Goal: Information Seeking & Learning: Learn about a topic

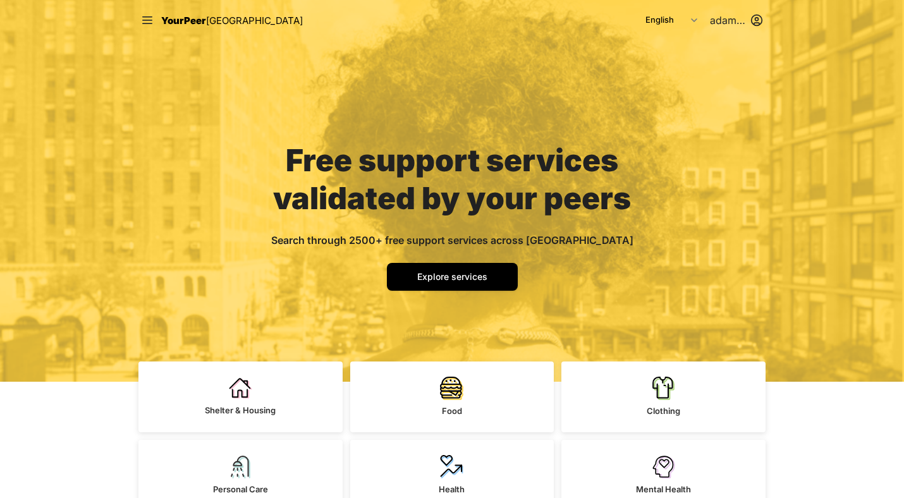
click at [752, 20] on html "Close panel YourPeer NYC Quick Exit Single Adult Families Soup Kitchen Food Pan…" at bounding box center [452, 249] width 904 height 498
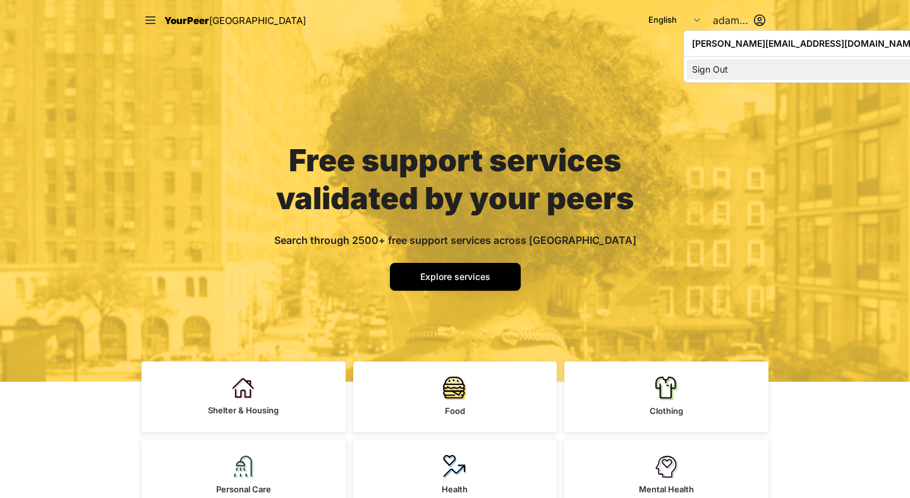
click at [726, 65] on div "Sign Out" at bounding box center [805, 69] width 237 height 20
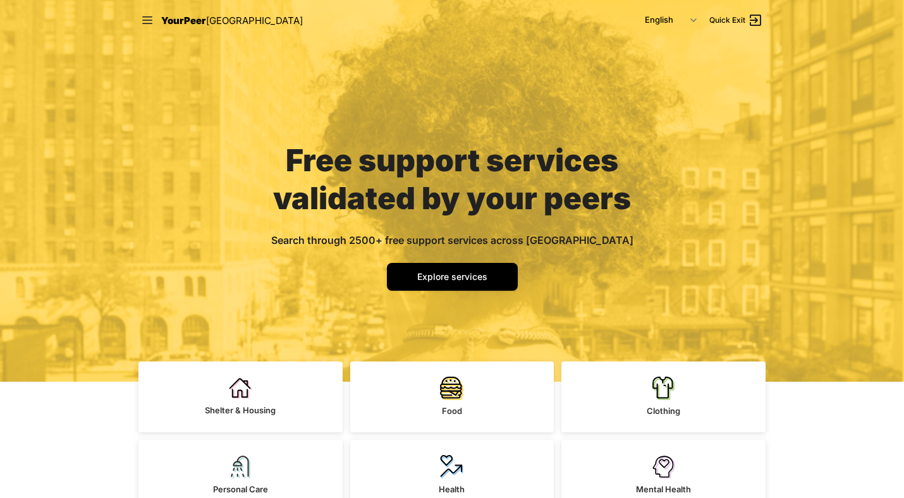
click at [194, 184] on div "Free support services validated by your peers Search through 2500+ free support…" at bounding box center [452, 191] width 904 height 382
click at [689, 20] on select "English Español 简体中文 বাংলা Français Русский" at bounding box center [670, 20] width 67 height 23
click at [693, 22] on select "English Español 简体中文 বাংলা Français Русский" at bounding box center [670, 20] width 67 height 23
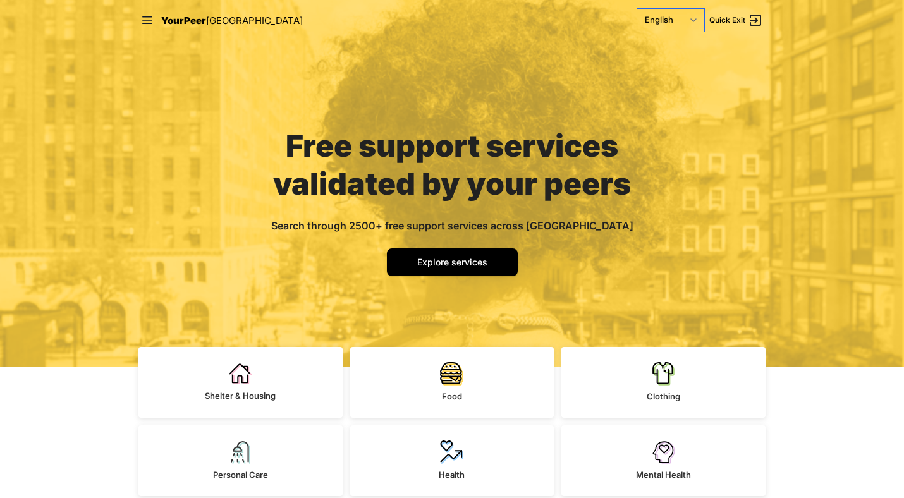
scroll to position [16, 0]
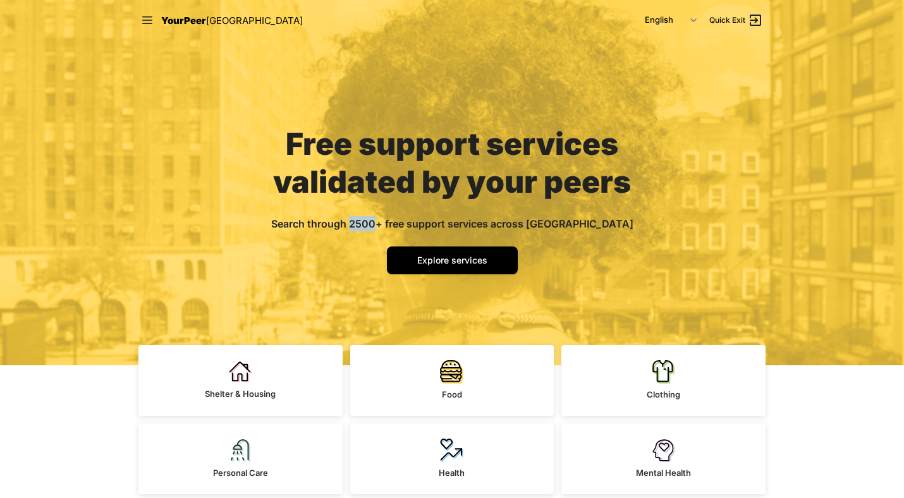
drag, startPoint x: 392, startPoint y: 224, endPoint x: 415, endPoint y: 224, distance: 22.7
click at [415, 224] on span "Search through 2500+ free support services across NYC" at bounding box center [452, 223] width 362 height 13
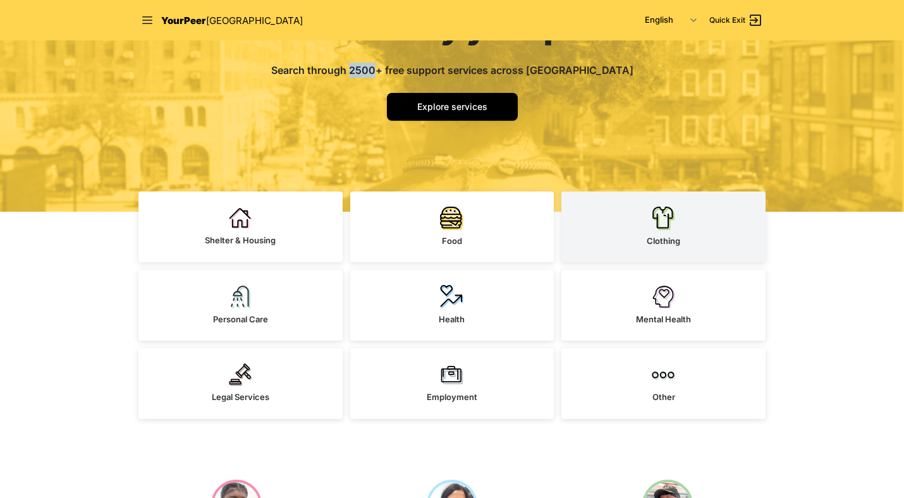
scroll to position [182, 0]
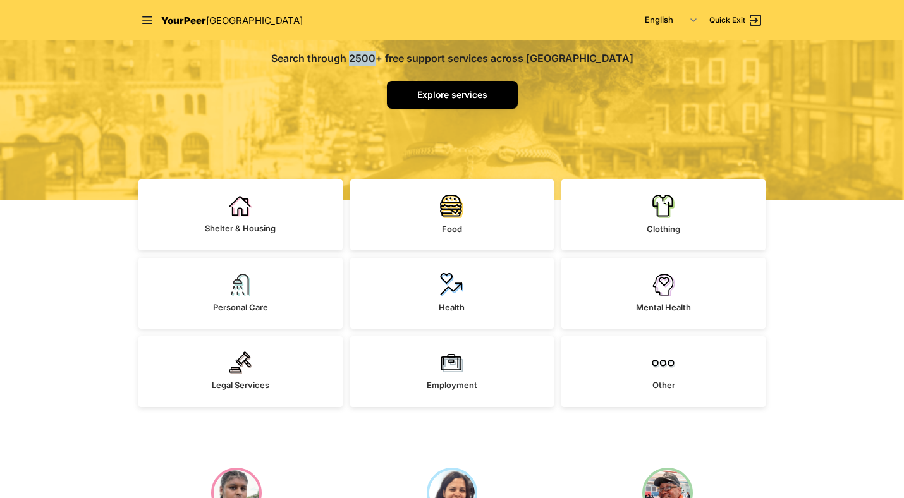
click at [481, 97] on span "Explore services" at bounding box center [452, 94] width 70 height 11
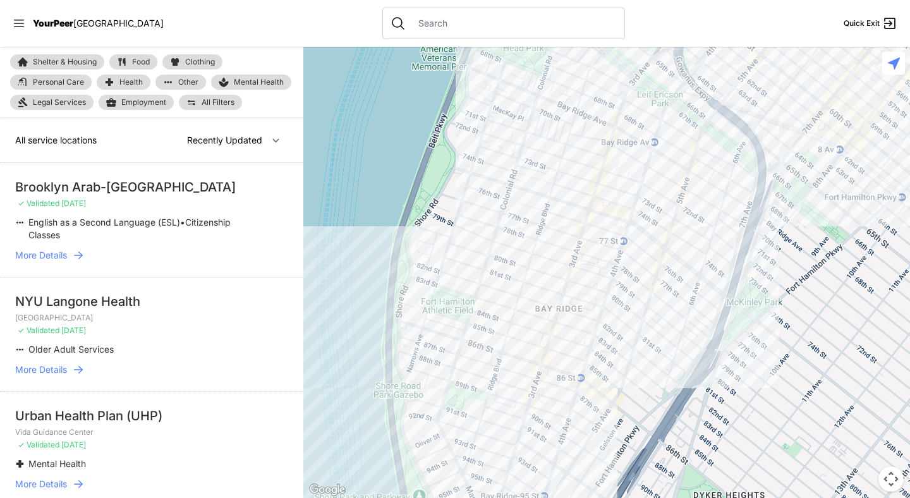
select select "nearby"
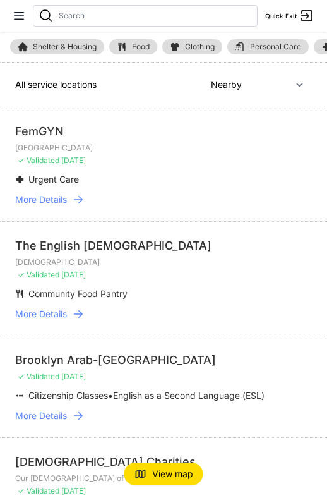
click at [325, 267] on li "The English Evangelical Church of The Good Shepherd Good Shepherd Lutheran Chur…" at bounding box center [163, 278] width 327 height 114
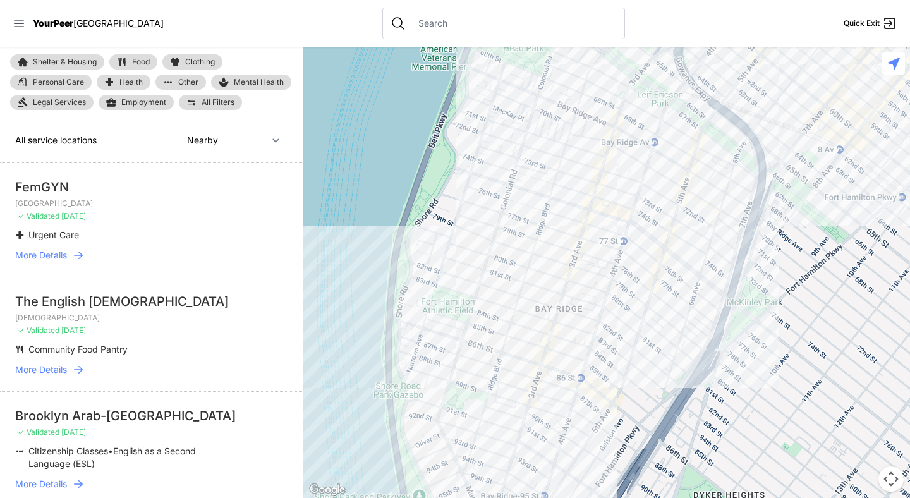
click at [209, 100] on span "All Filters" at bounding box center [218, 103] width 33 height 8
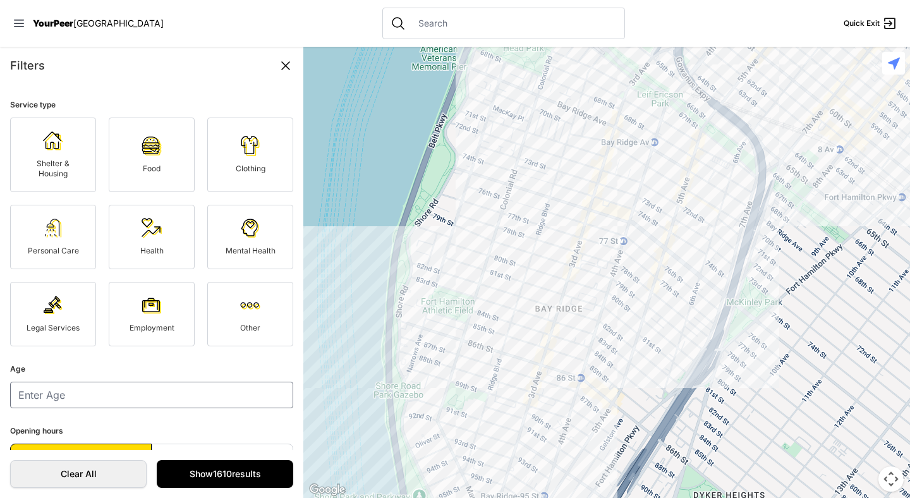
scroll to position [28, 0]
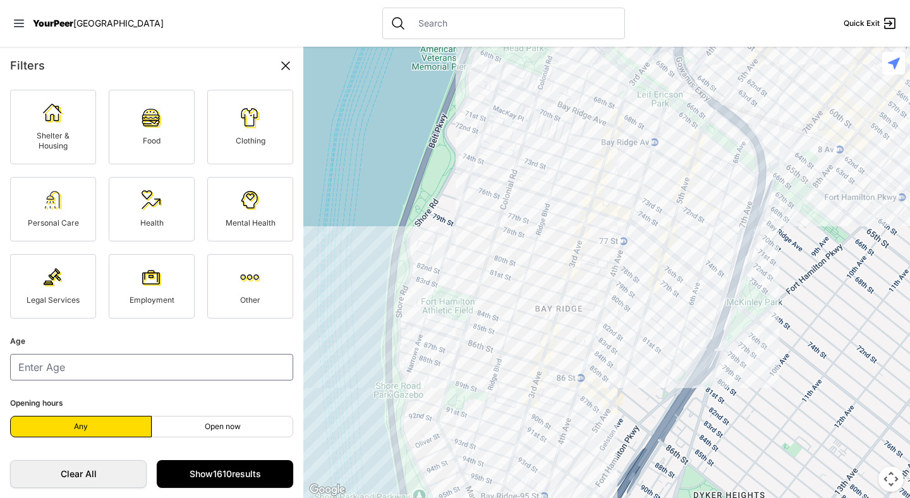
click at [33, 289] on link "Legal Services" at bounding box center [53, 286] width 86 height 64
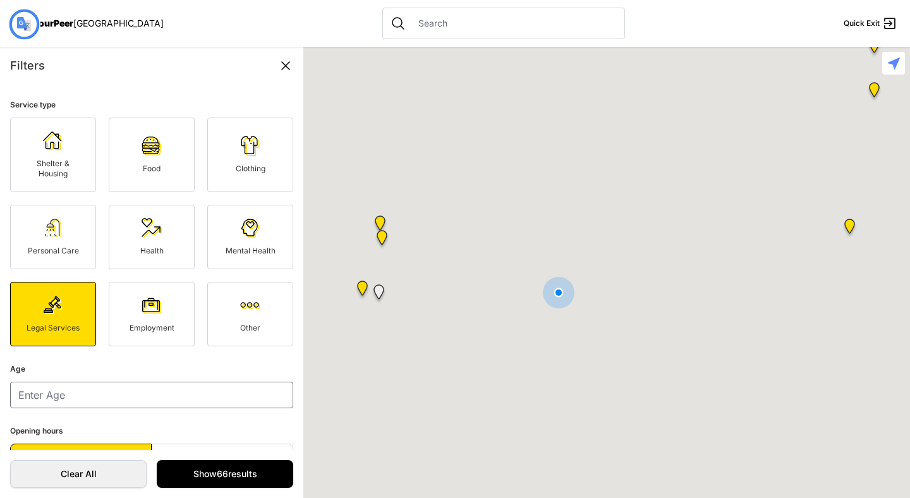
click at [49, 253] on span "Personal Care" at bounding box center [53, 250] width 51 height 9
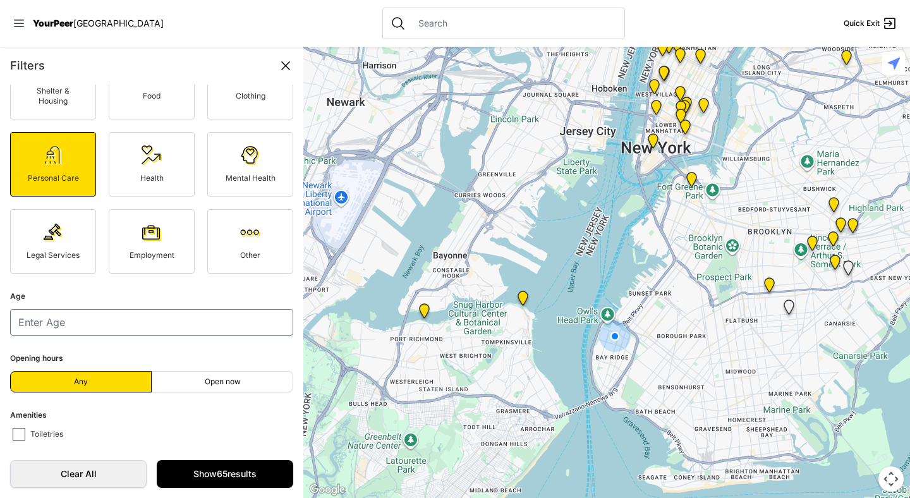
scroll to position [58, 0]
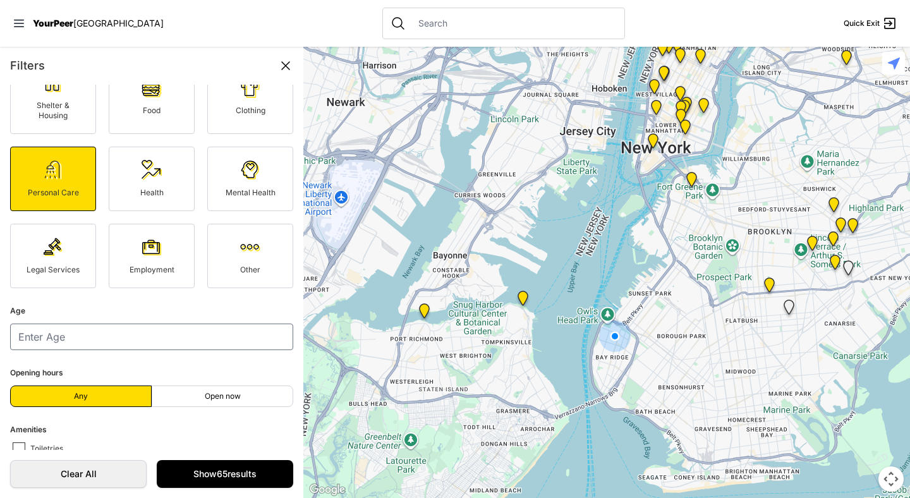
click at [173, 186] on link "Health" at bounding box center [152, 179] width 86 height 64
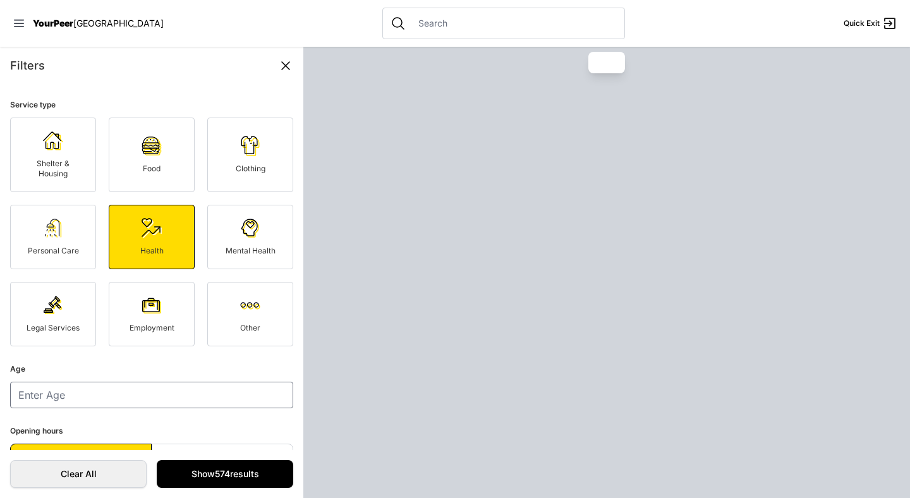
scroll to position [28, 0]
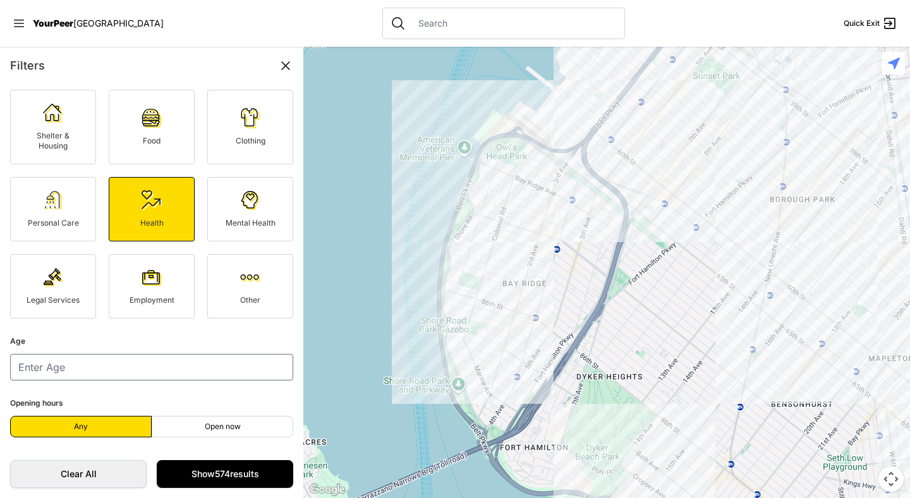
click at [228, 133] on link "Clothing" at bounding box center [250, 127] width 86 height 75
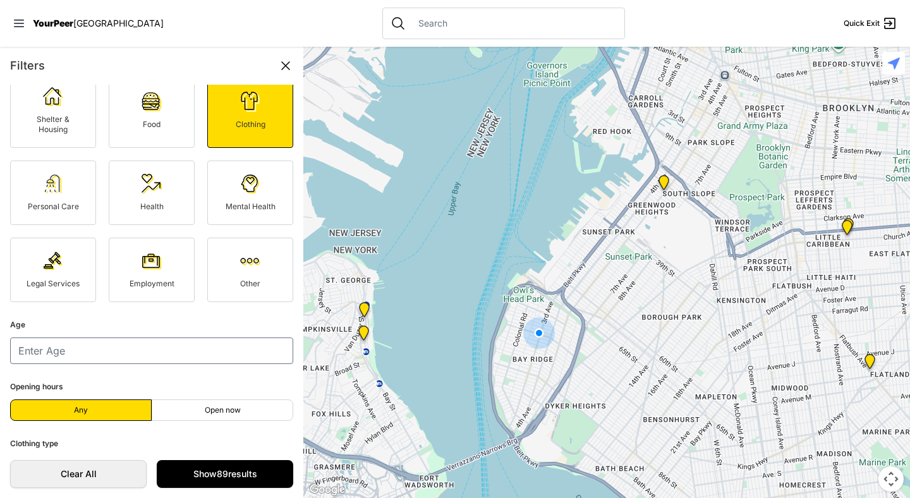
scroll to position [58, 0]
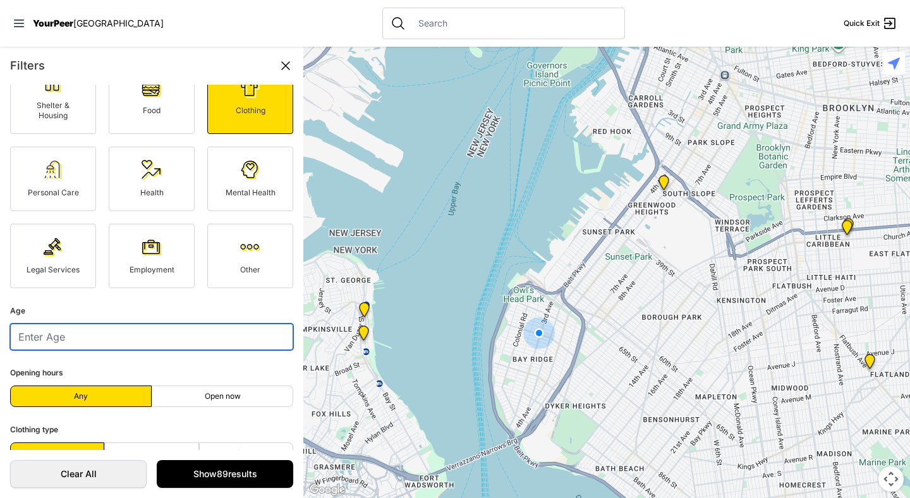
click at [60, 332] on input "number" at bounding box center [151, 336] width 283 height 27
type input "21"
click at [59, 100] on font "Shelter & Housing" at bounding box center [53, 110] width 33 height 20
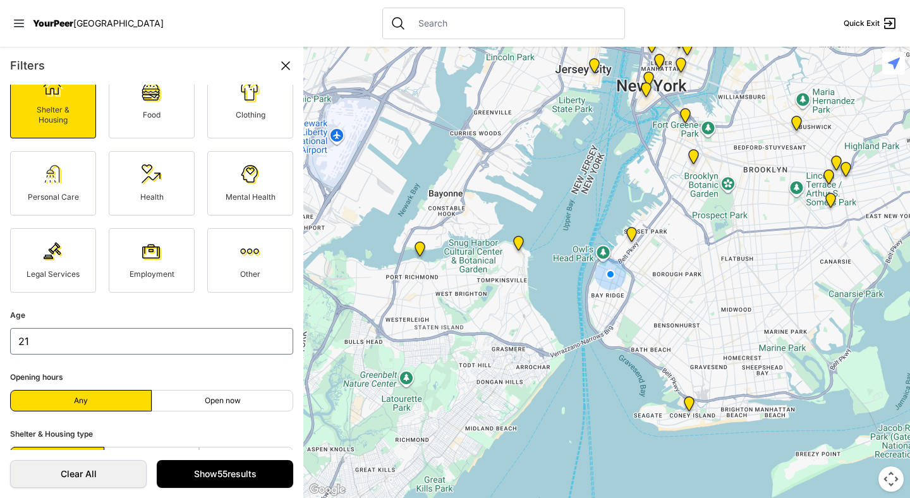
scroll to position [57, 0]
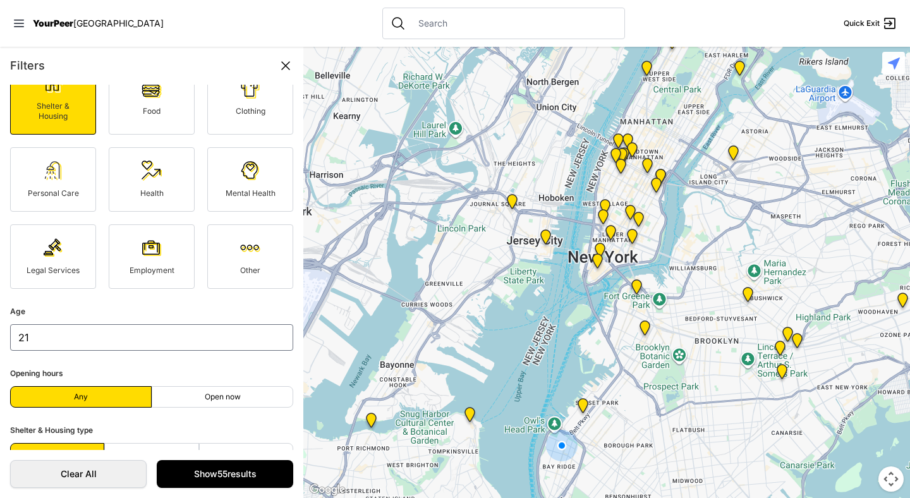
drag, startPoint x: 598, startPoint y: 159, endPoint x: 526, endPoint y: 354, distance: 208.7
click at [526, 354] on div at bounding box center [606, 272] width 607 height 451
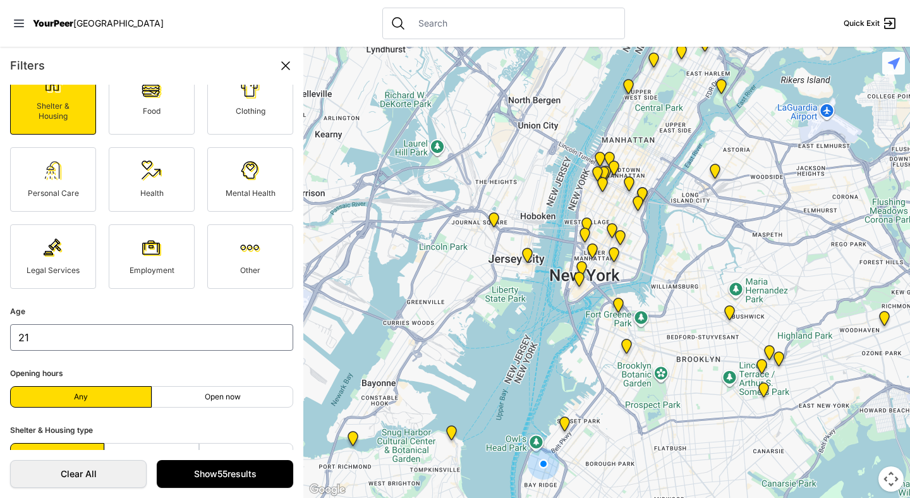
click at [411, 28] on input "text" at bounding box center [514, 23] width 206 height 13
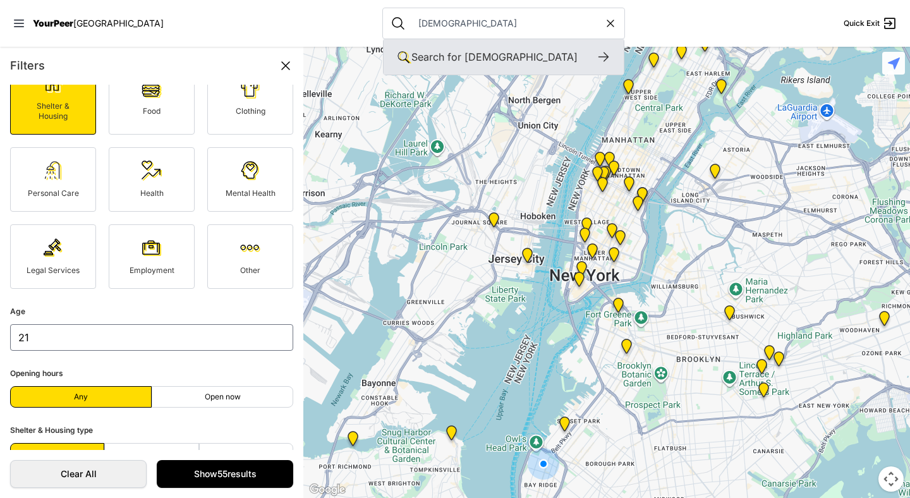
click at [596, 54] on icon at bounding box center [603, 56] width 15 height 15
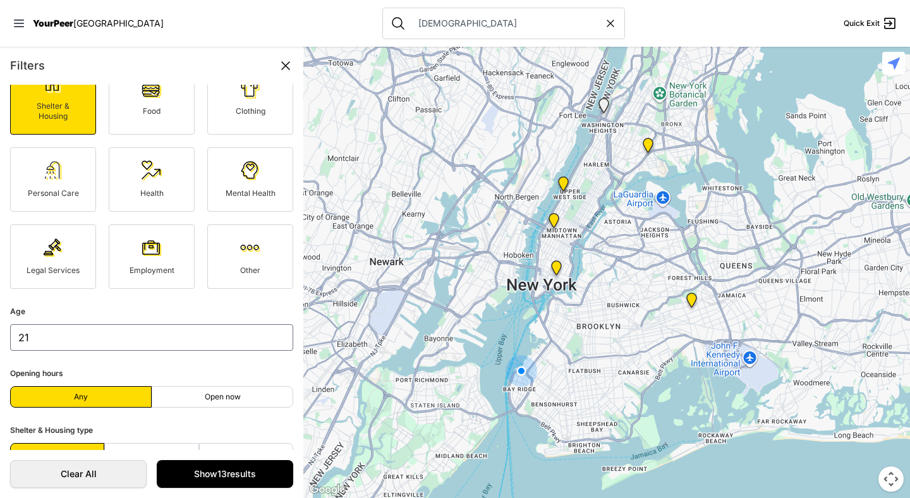
click at [604, 23] on icon at bounding box center [610, 23] width 13 height 13
type input "lgbt"
select select "recentlyUpdated"
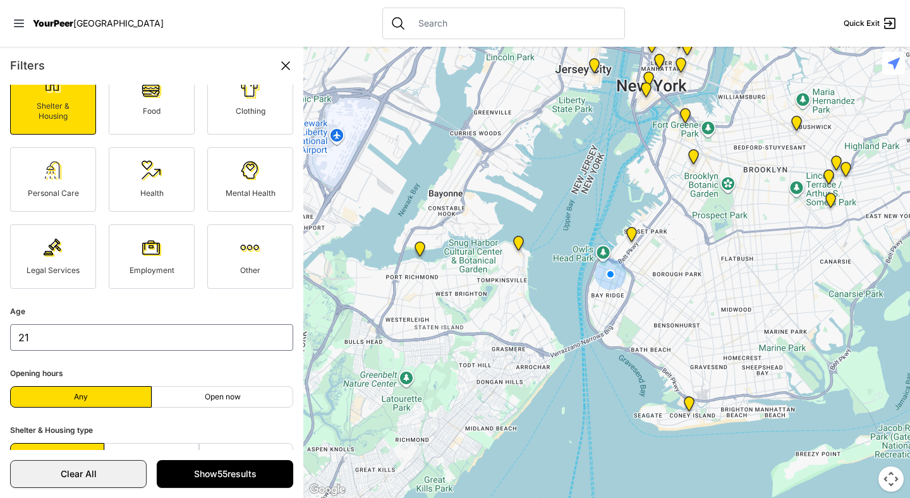
click at [134, 468] on link "Clear All" at bounding box center [78, 474] width 136 height 28
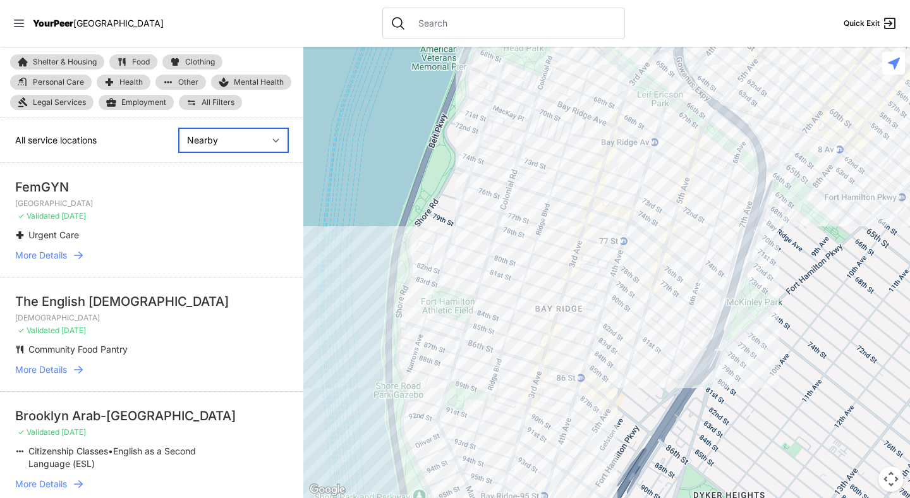
click at [279, 136] on select "Nearby Recently Updated Most Services" at bounding box center [233, 140] width 109 height 24
click at [179, 128] on select "Nearby Recently Updated Most Services" at bounding box center [233, 140] width 109 height 24
select select "recentlyUpdated"
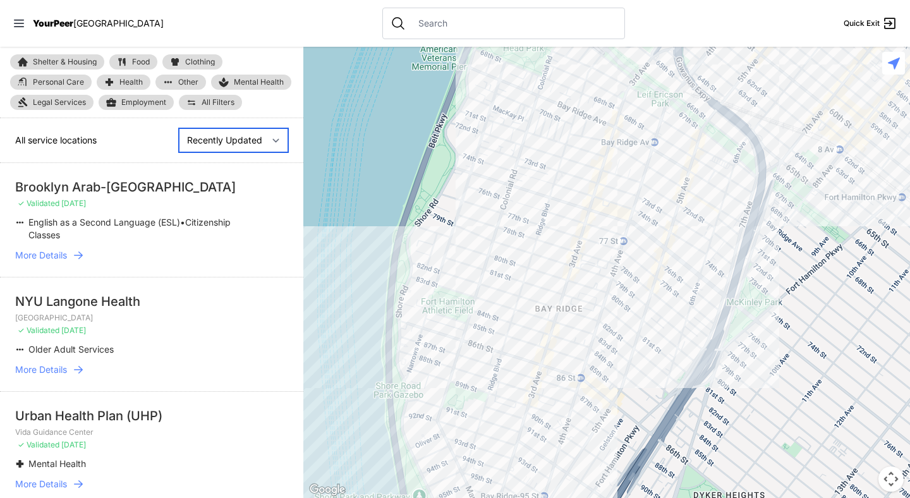
click at [278, 142] on select "Nearby Recently Updated Most Services" at bounding box center [233, 140] width 109 height 24
click at [84, 63] on font "Shelter & Housing" at bounding box center [65, 61] width 64 height 9
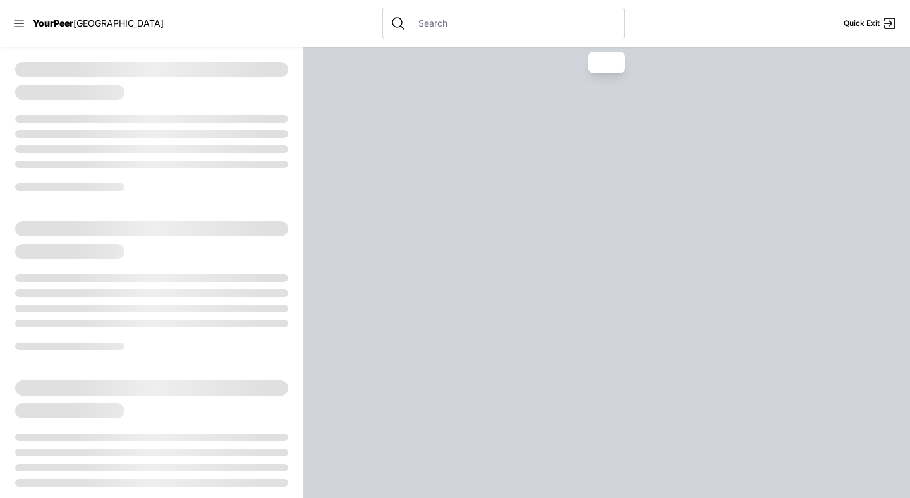
select select "recentlyUpdated"
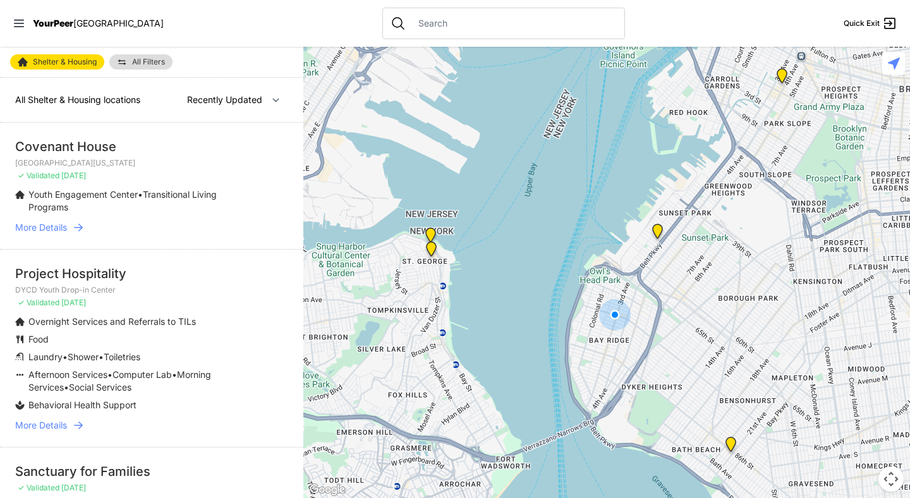
click at [79, 424] on icon at bounding box center [78, 425] width 13 height 13
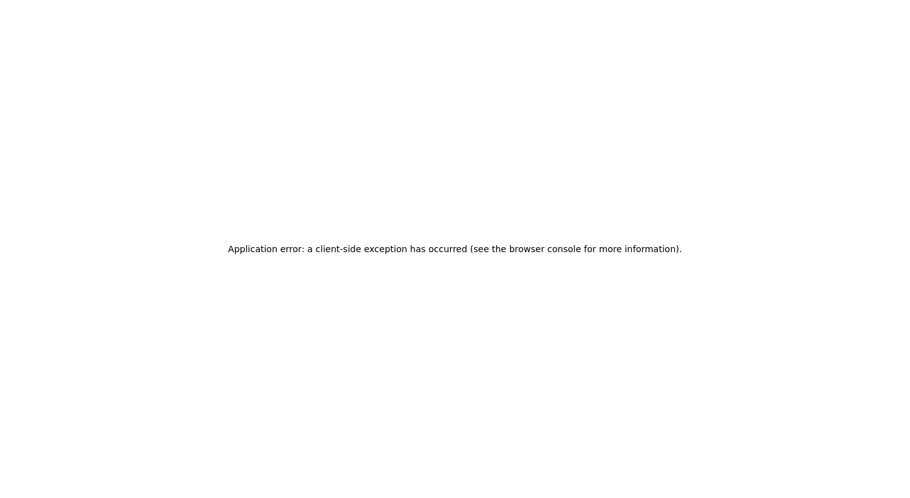
click at [164, 16] on div "Application error: a client-side exception has occurred (see the browser consol…" at bounding box center [455, 249] width 910 height 498
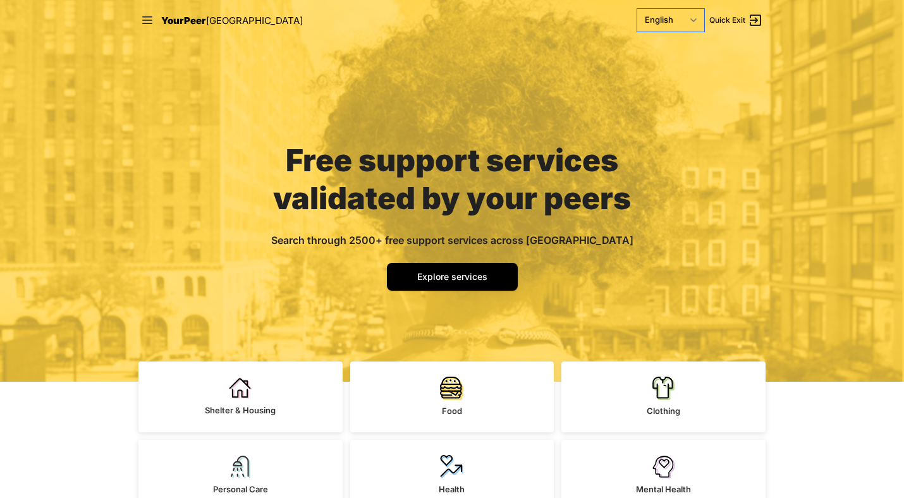
click at [677, 14] on select "English Español 简体中文 বাংলা Français Русский" at bounding box center [670, 20] width 67 height 23
click at [637, 9] on select "English Español 简体中文 বাংলা Français Русский" at bounding box center [670, 20] width 67 height 23
click at [464, 279] on span "Explore services" at bounding box center [452, 276] width 70 height 11
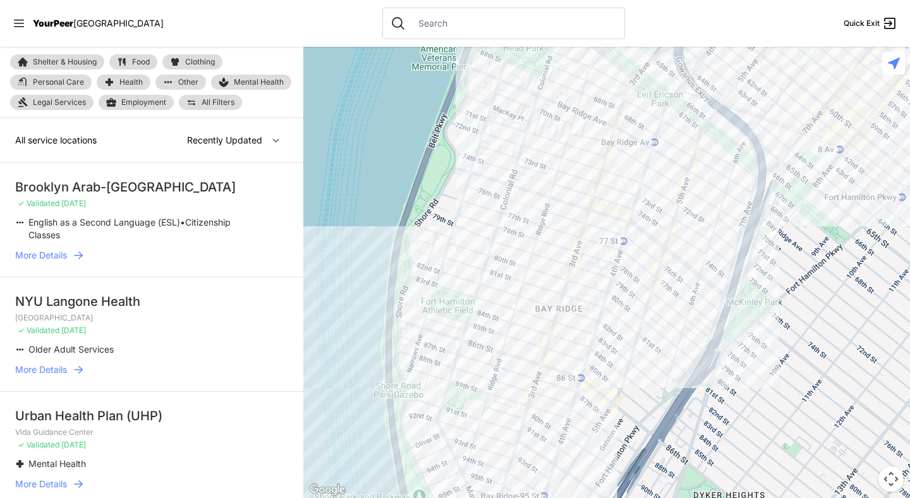
select select "nearby"
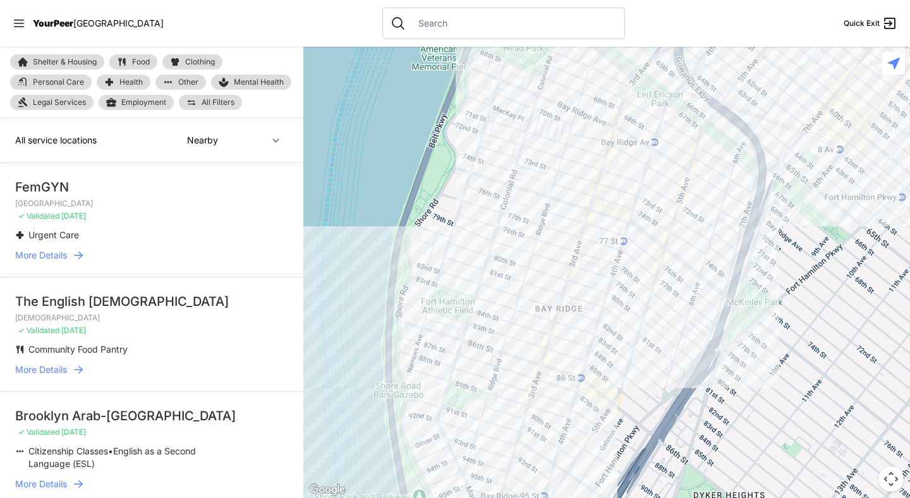
click at [116, 56] on link "Food" at bounding box center [133, 61] width 48 height 15
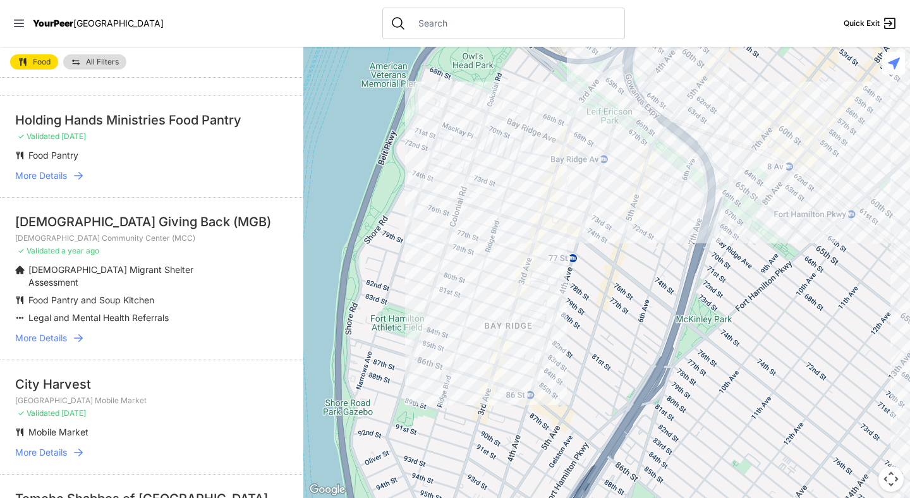
scroll to position [530, 0]
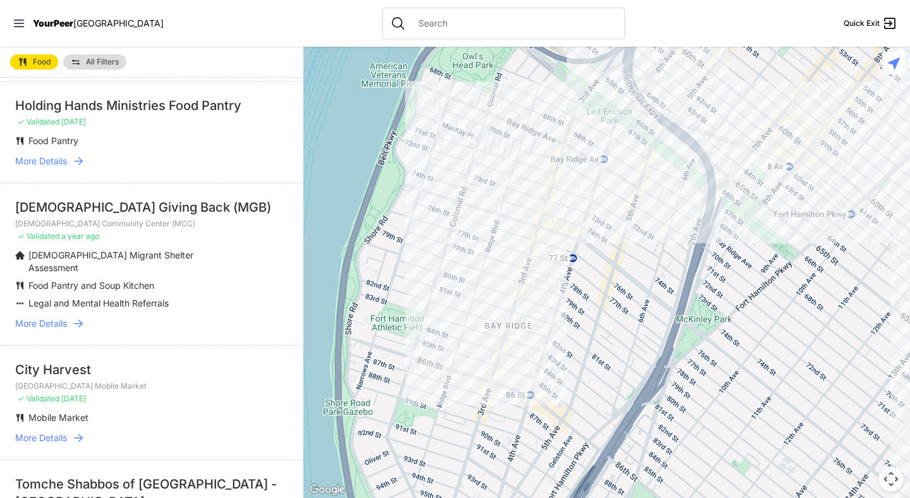
click at [78, 329] on icon at bounding box center [78, 323] width 13 height 13
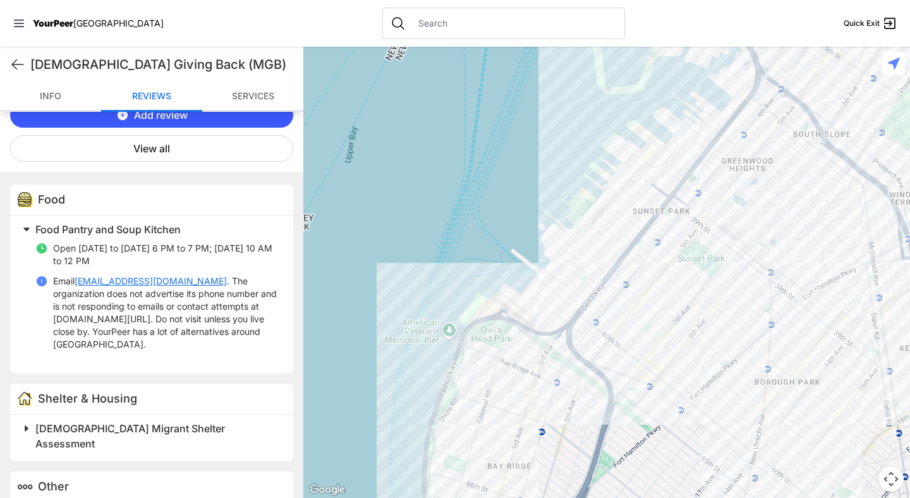
scroll to position [556, 0]
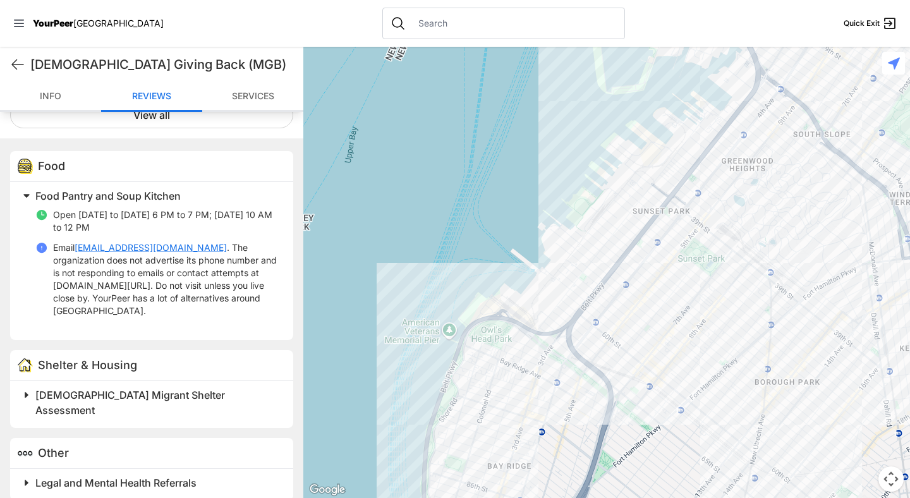
click at [142, 391] on font "Muslim Migrant Shelter Assessment" at bounding box center [130, 403] width 190 height 28
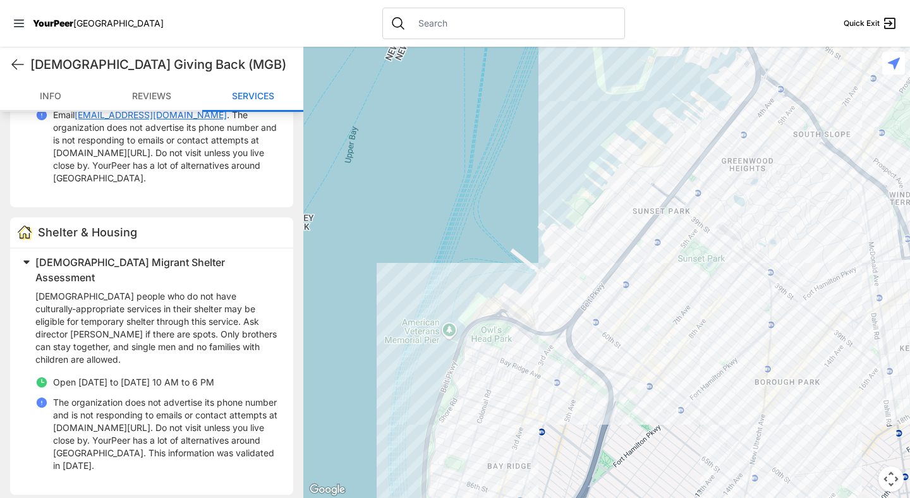
scroll to position [756, 0]
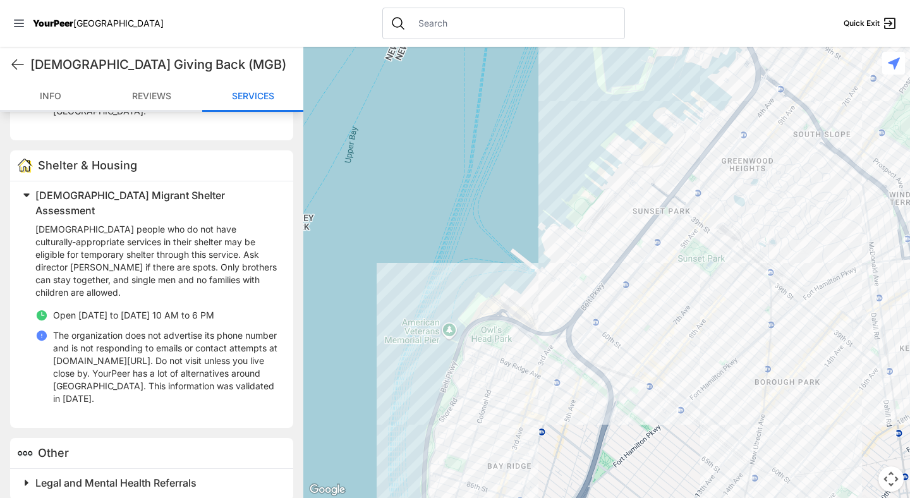
click at [103, 191] on font "Muslim Migrant Shelter Assessment" at bounding box center [130, 203] width 190 height 28
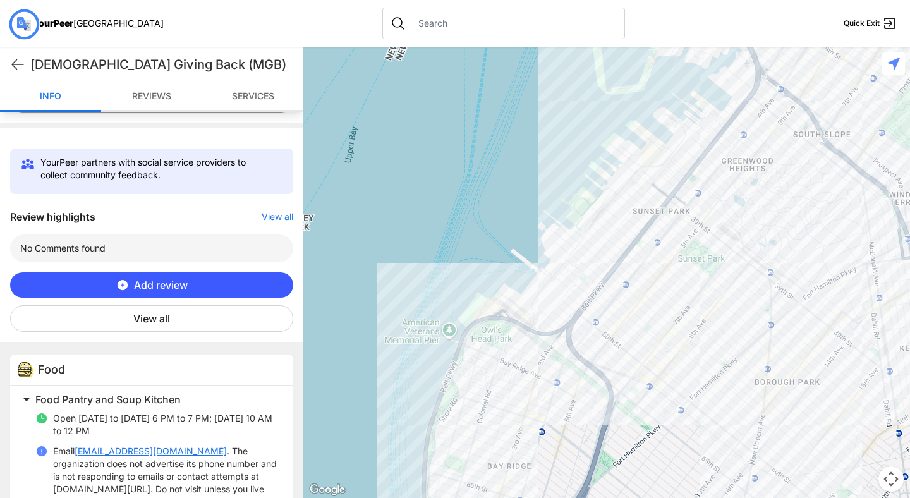
scroll to position [0, 0]
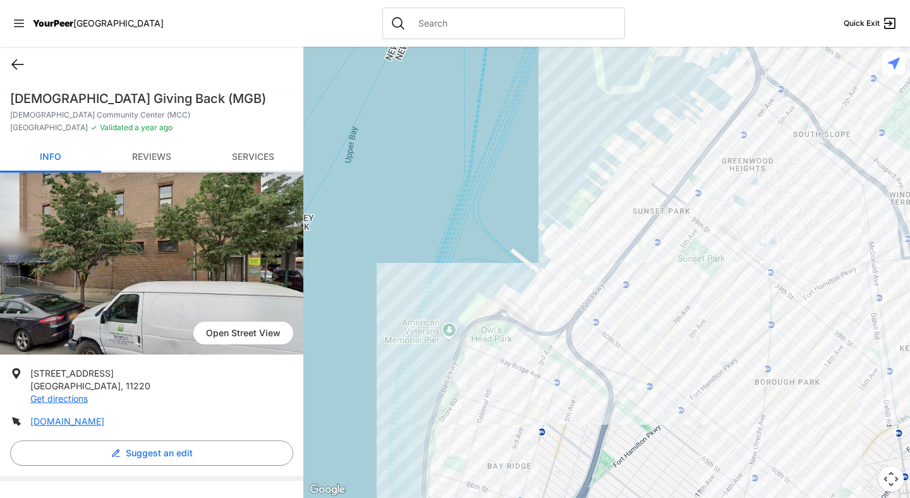
click at [18, 65] on icon at bounding box center [17, 64] width 15 height 15
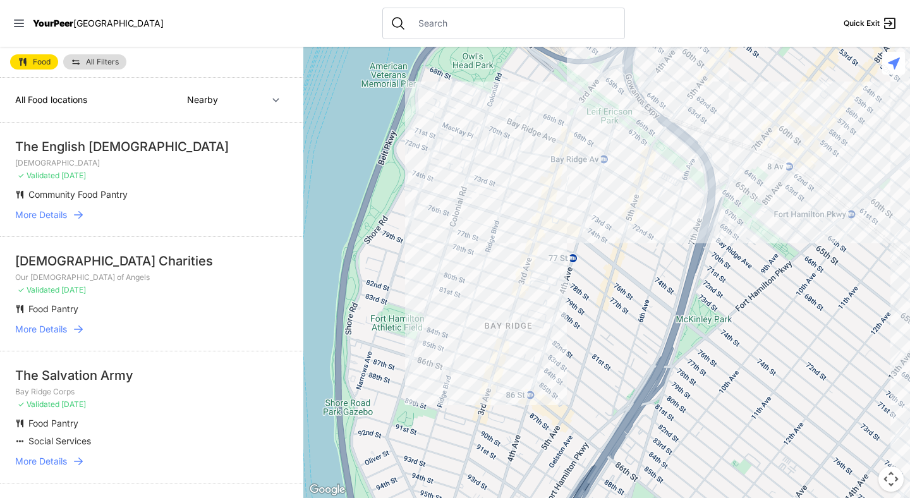
click at [45, 62] on font "Food" at bounding box center [42, 61] width 18 height 9
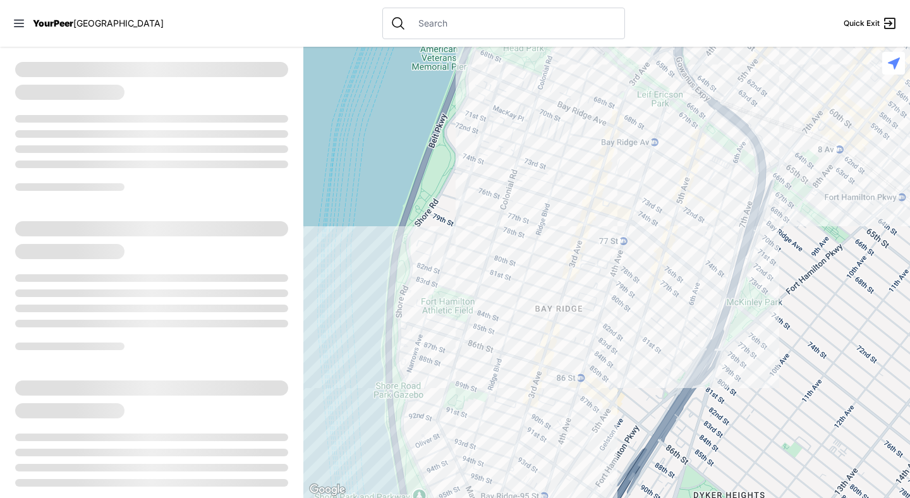
click at [411, 17] on input "text" at bounding box center [514, 23] width 206 height 13
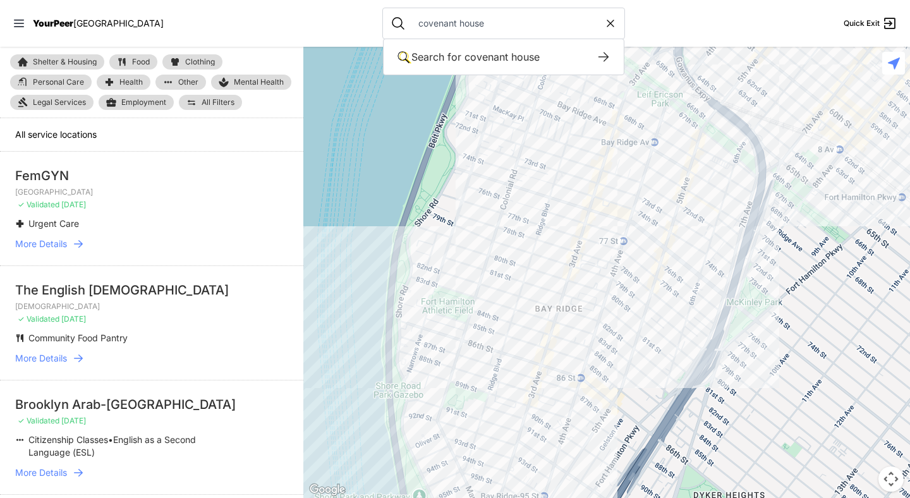
type input "covenant house"
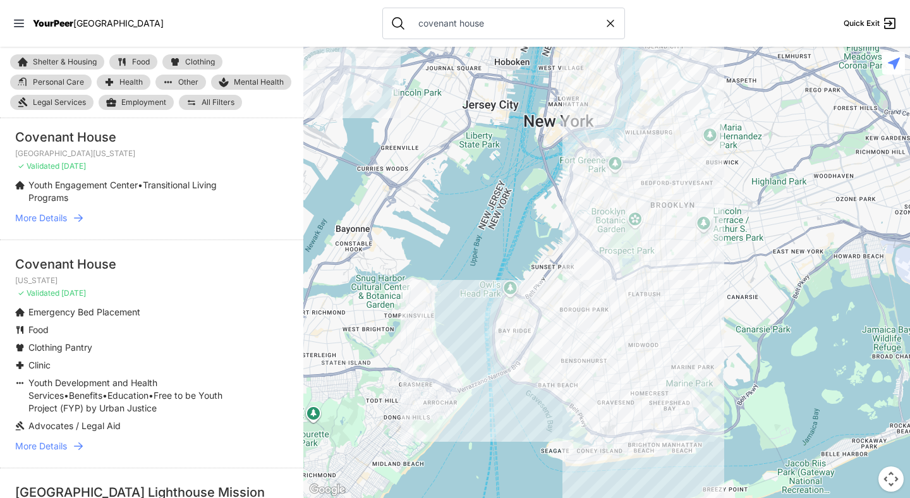
scroll to position [50, 0]
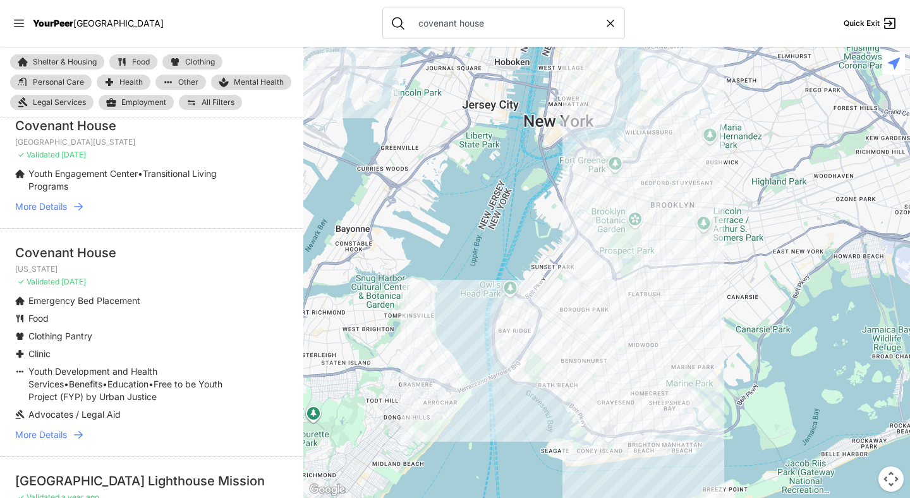
click at [81, 435] on icon at bounding box center [78, 435] width 9 height 8
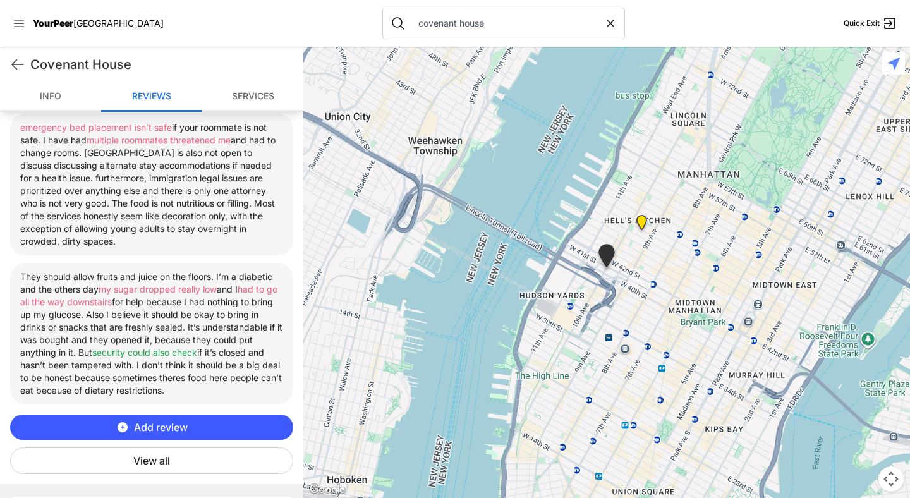
scroll to position [648, 0]
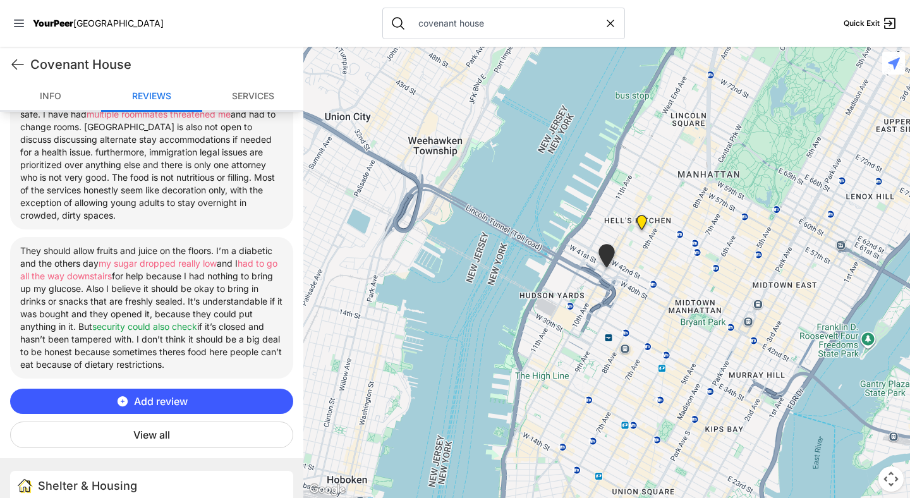
click at [160, 436] on font "View all" at bounding box center [151, 434] width 37 height 13
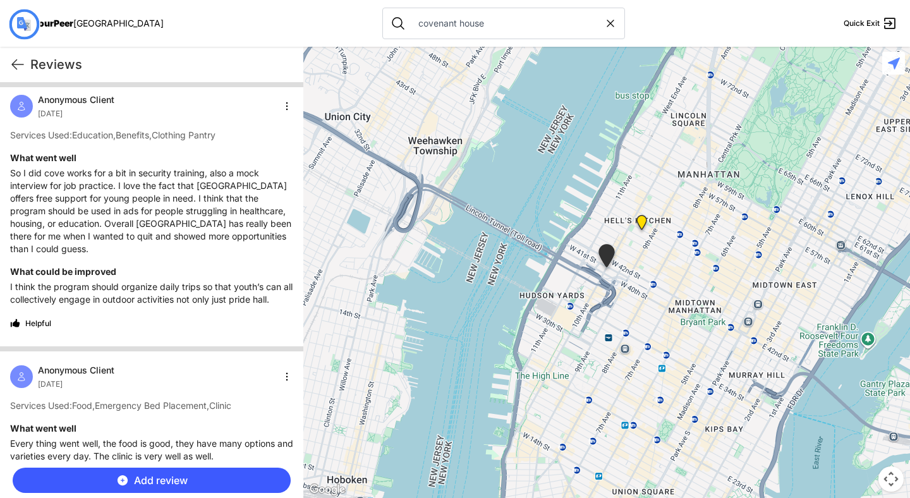
scroll to position [0, 0]
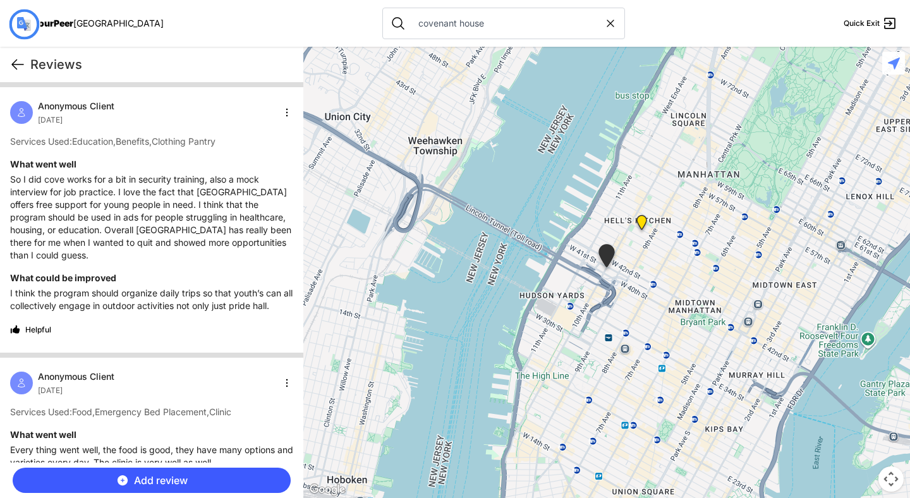
click at [14, 66] on icon at bounding box center [17, 64] width 15 height 15
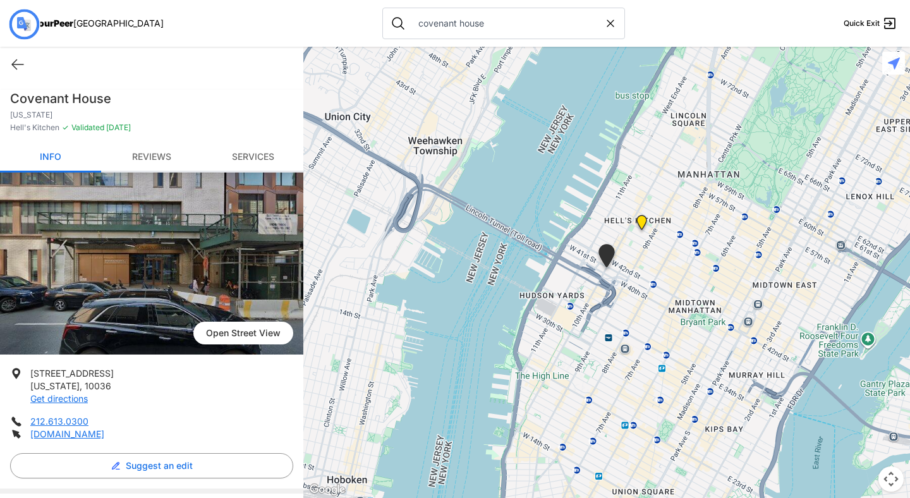
click at [150, 159] on font "Reviews" at bounding box center [151, 156] width 39 height 11
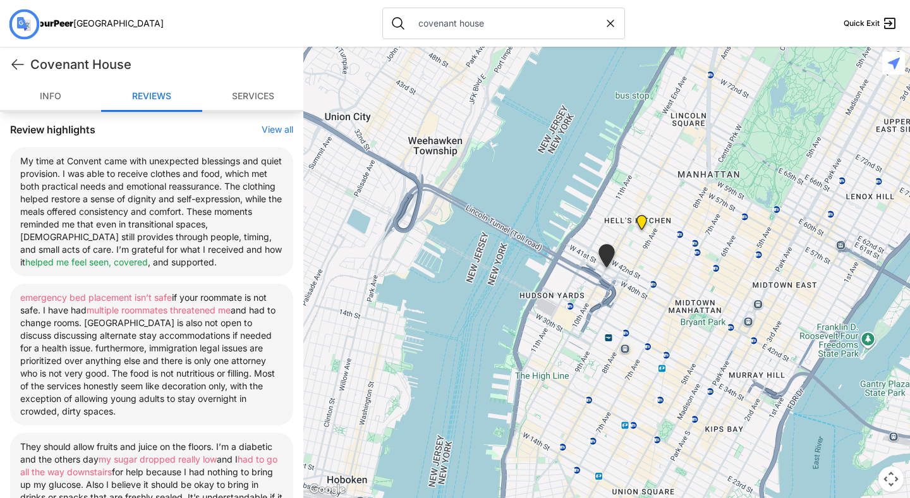
scroll to position [455, 0]
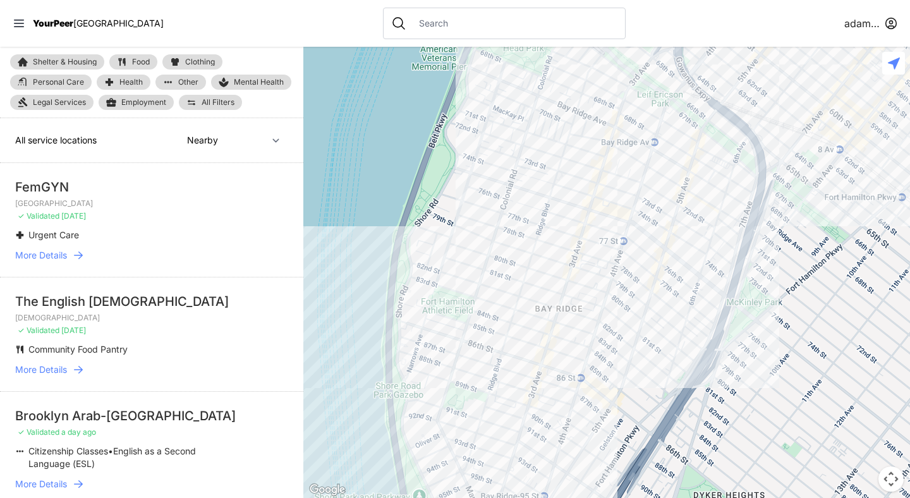
click at [327, 26] on nav "YourPeer NYC adamabard" at bounding box center [455, 23] width 910 height 47
click at [272, 136] on select "Nearby Recently Updated Most Services" at bounding box center [233, 140] width 109 height 24
click at [179, 128] on select "Nearby Recently Updated Most Services" at bounding box center [233, 140] width 109 height 24
select select "recentlyUpdated"
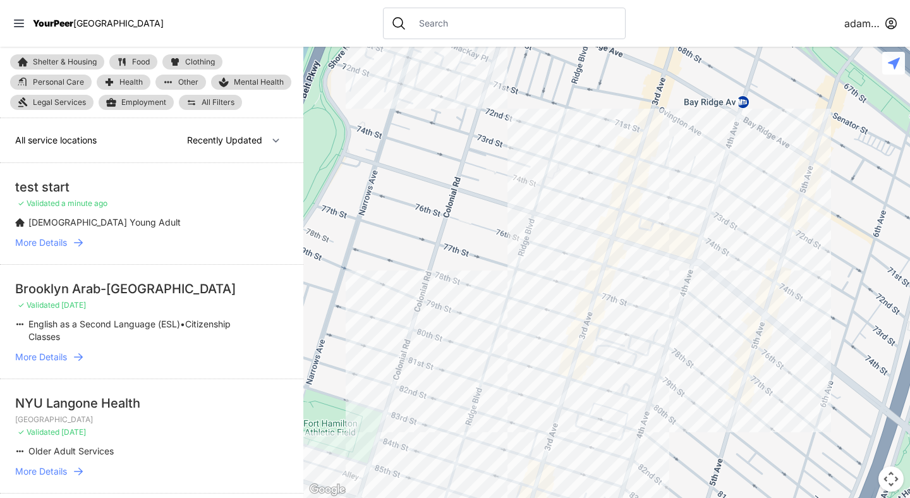
click at [76, 242] on icon at bounding box center [78, 243] width 9 height 8
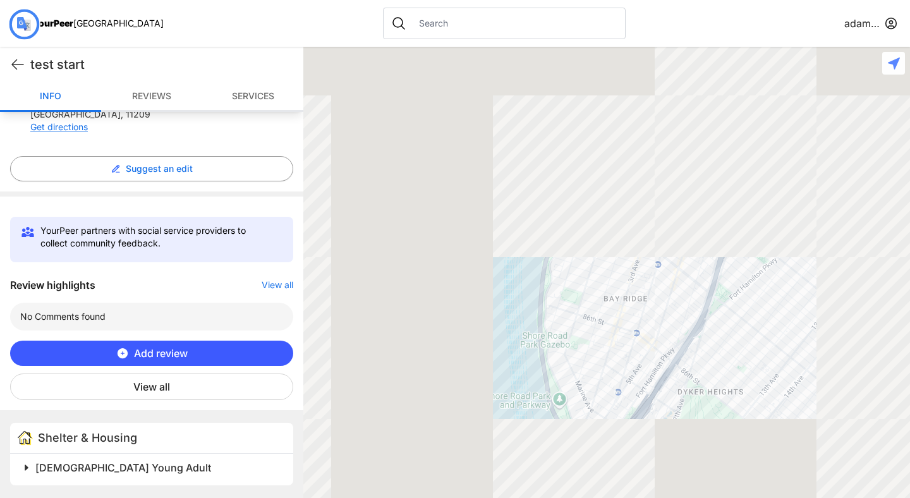
scroll to position [259, 0]
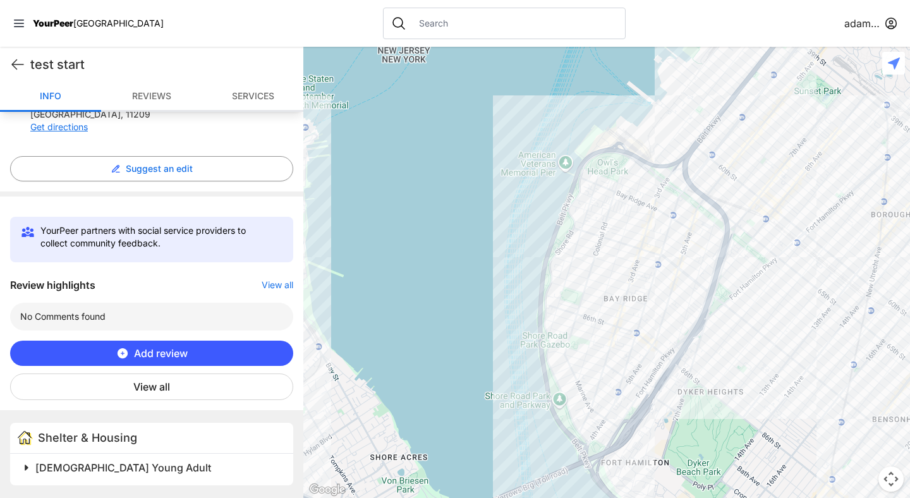
click at [107, 460] on h2 "LGBTQ Young Adult" at bounding box center [156, 467] width 243 height 15
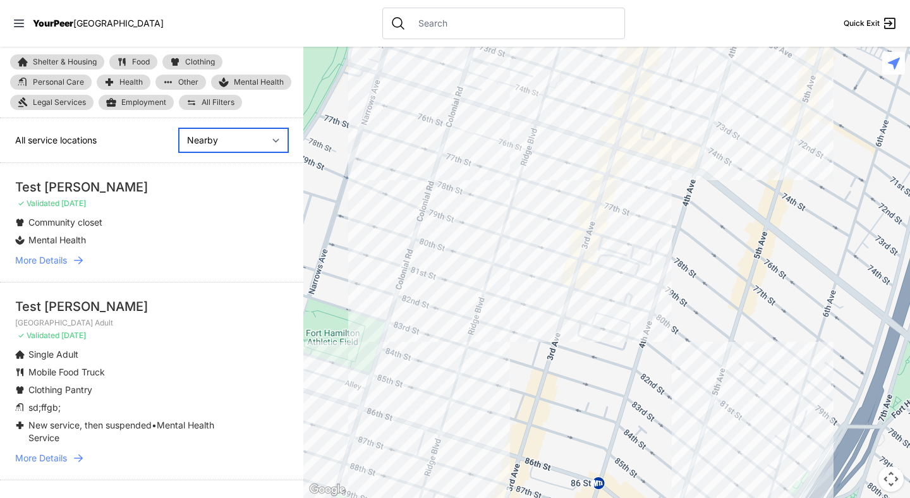
click at [276, 142] on select "Nearby Recently Updated Most Services" at bounding box center [233, 140] width 109 height 24
click at [179, 128] on select "Nearby Recently Updated Most Services" at bounding box center [233, 140] width 109 height 24
select select "recentlyUpdated"
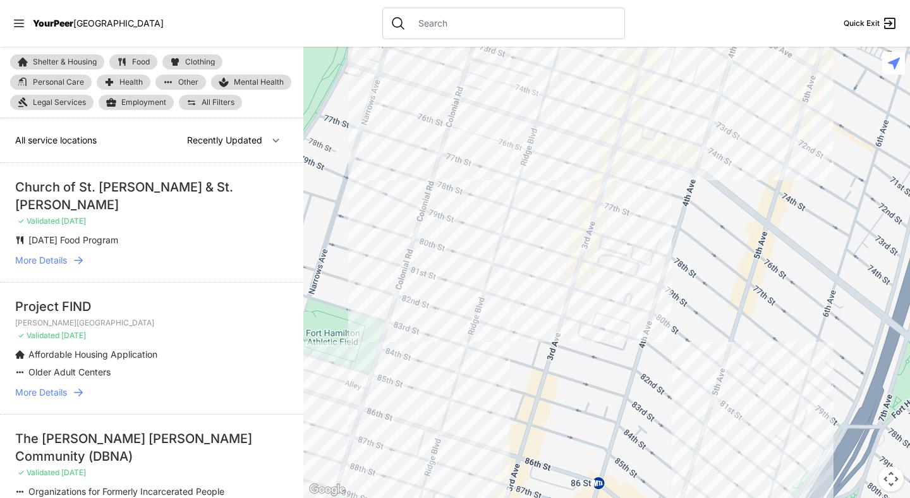
click at [293, 25] on nav "YourPeer [GEOGRAPHIC_DATA] Quick Exit" at bounding box center [455, 23] width 910 height 47
click at [263, 144] on select "Nearby Recently Updated Most Services" at bounding box center [233, 140] width 109 height 24
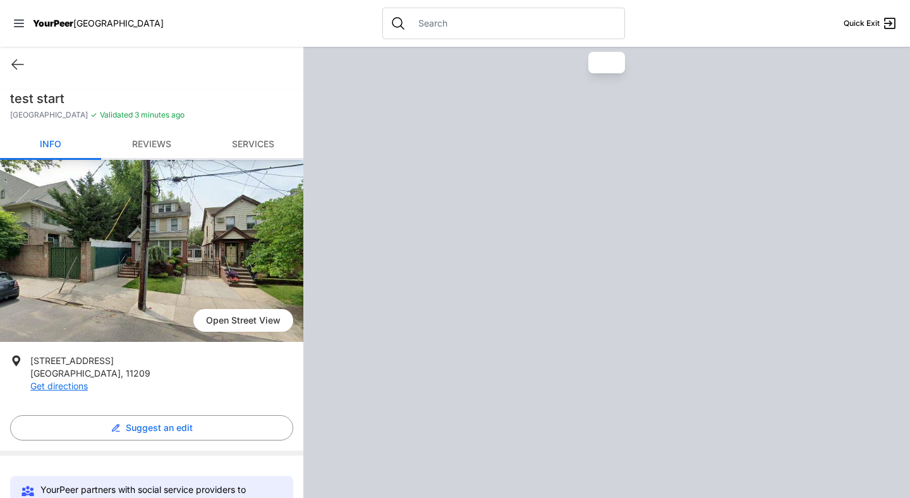
click at [15, 54] on div "Quick Exit" at bounding box center [151, 64] width 303 height 35
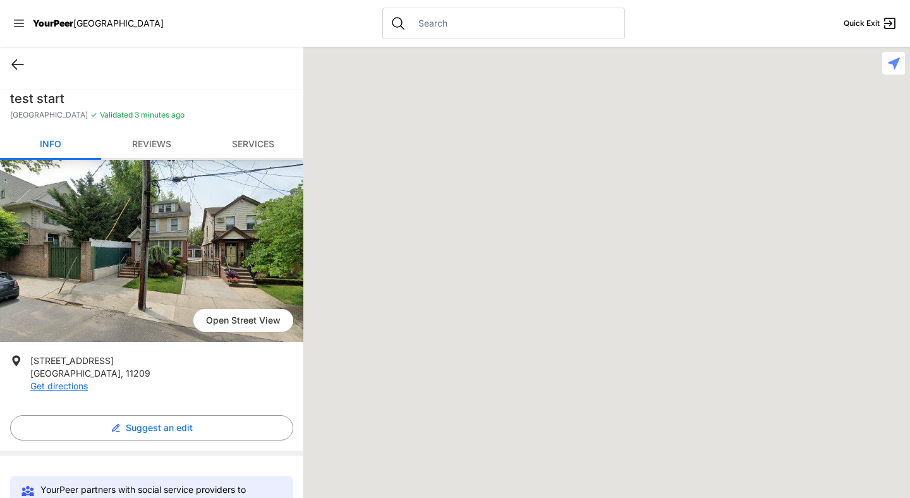
click at [15, 66] on icon at bounding box center [17, 64] width 15 height 15
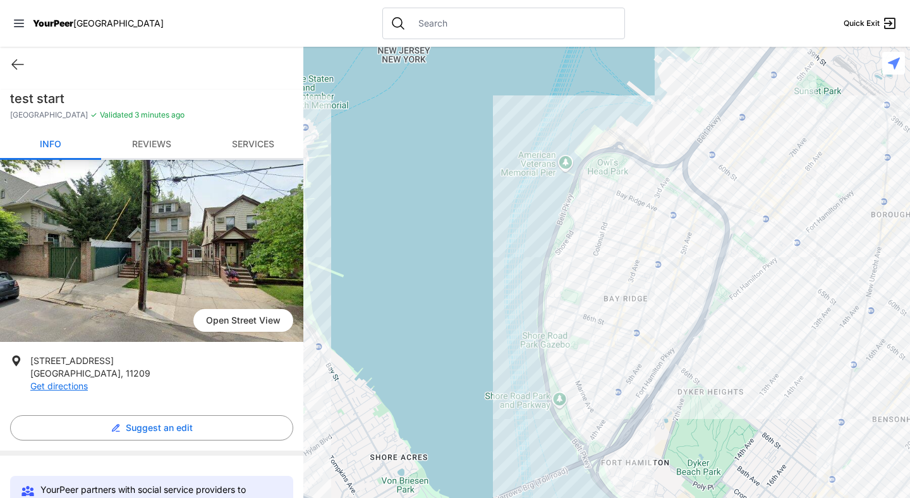
select select "recentlyUpdated"
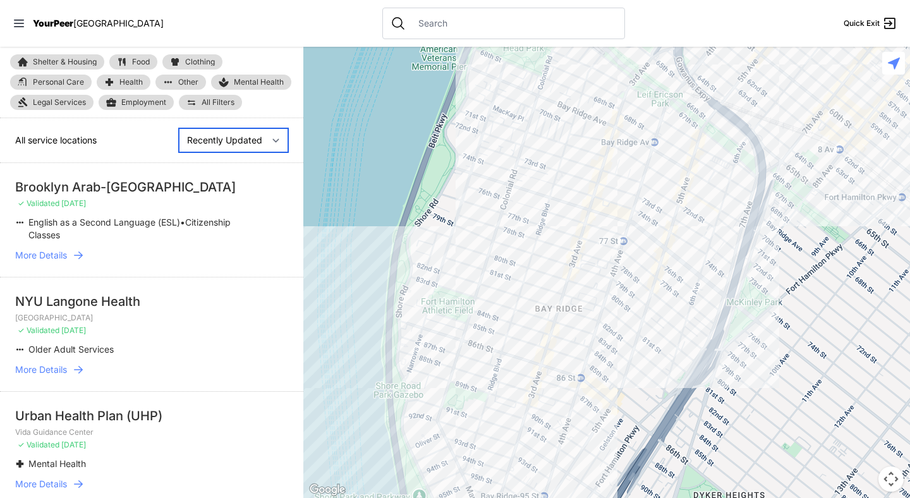
click at [268, 148] on select "Nearby Recently Updated Most Services" at bounding box center [233, 140] width 109 height 24
click at [179, 128] on select "Nearby Recently Updated Most Services" at bounding box center [233, 140] width 109 height 24
click at [227, 277] on li "NYU Langone Health Shore Hill Older Adult Center ✓ Validated 2 days ago Older A…" at bounding box center [151, 334] width 303 height 114
click at [290, 22] on nav "YourPeer [GEOGRAPHIC_DATA] Quick Exit" at bounding box center [455, 23] width 910 height 47
click at [10, 24] on nav "YourPeer [GEOGRAPHIC_DATA] Quick Exit" at bounding box center [455, 23] width 910 height 47
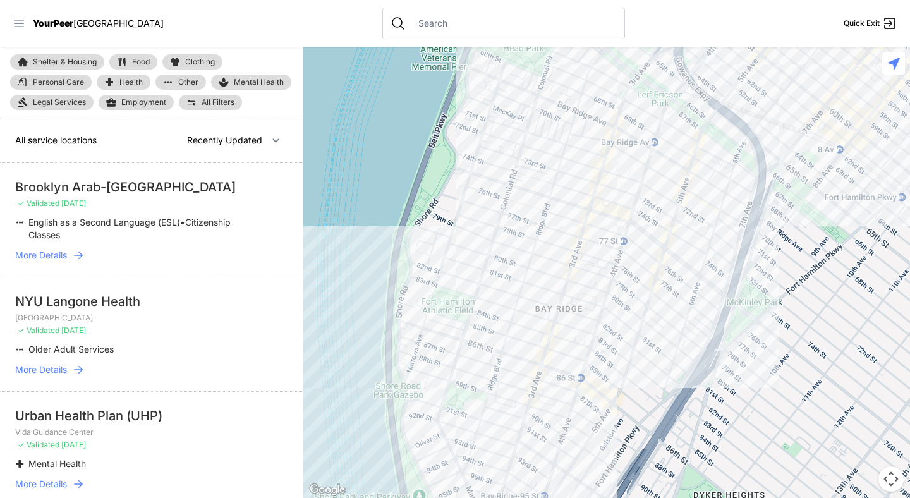
click at [15, 24] on icon at bounding box center [19, 23] width 13 height 13
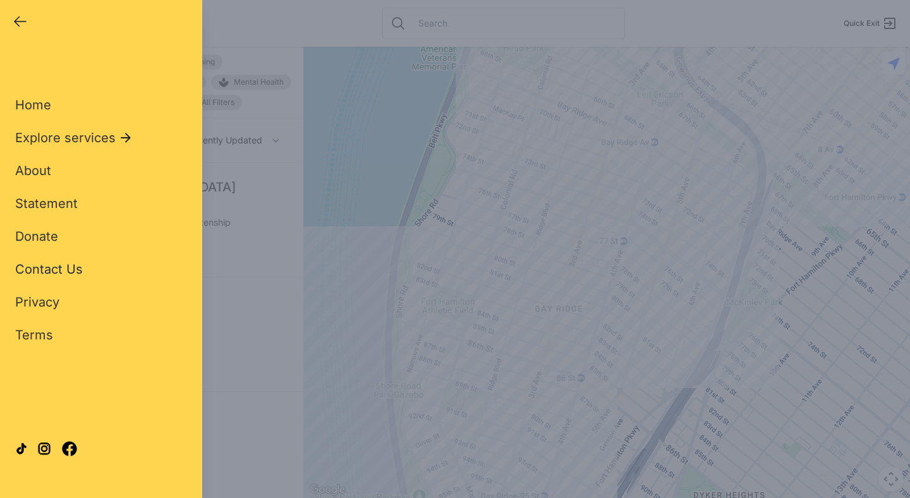
click at [75, 262] on span "Contact Us" at bounding box center [49, 269] width 68 height 15
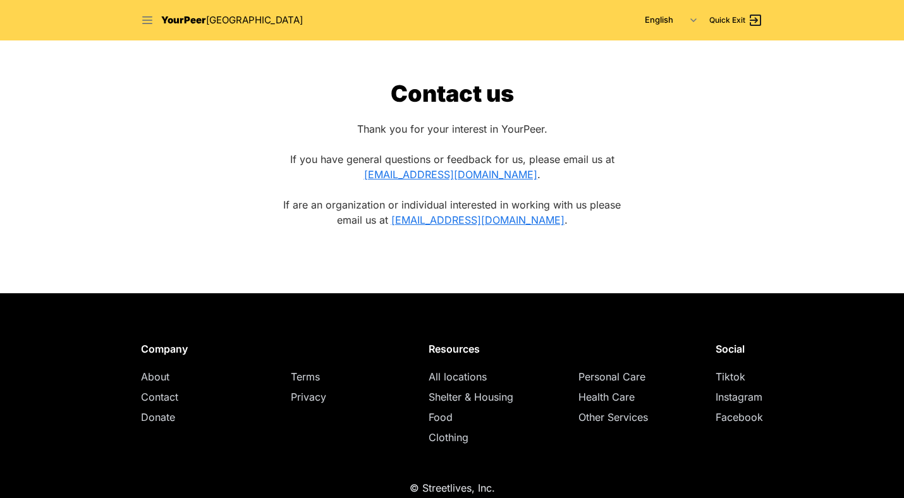
click at [147, 23] on icon at bounding box center [147, 20] width 10 height 8
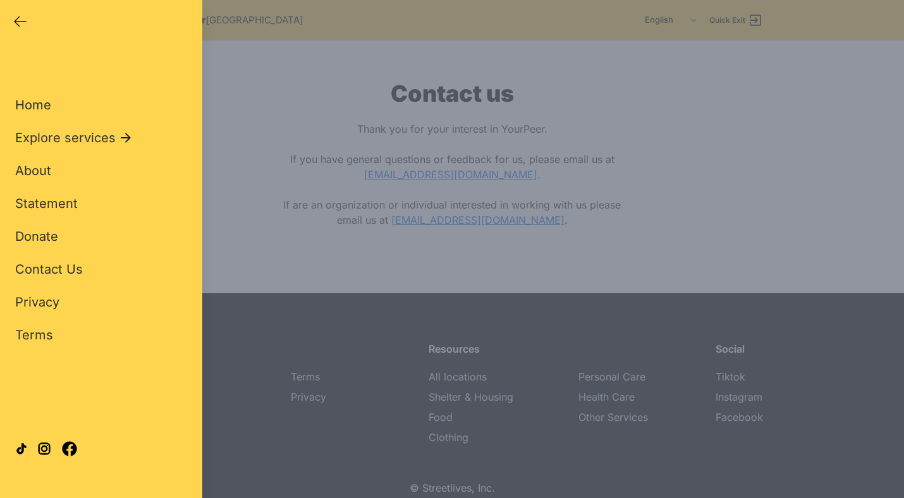
click at [45, 107] on font "Home" at bounding box center [33, 104] width 36 height 15
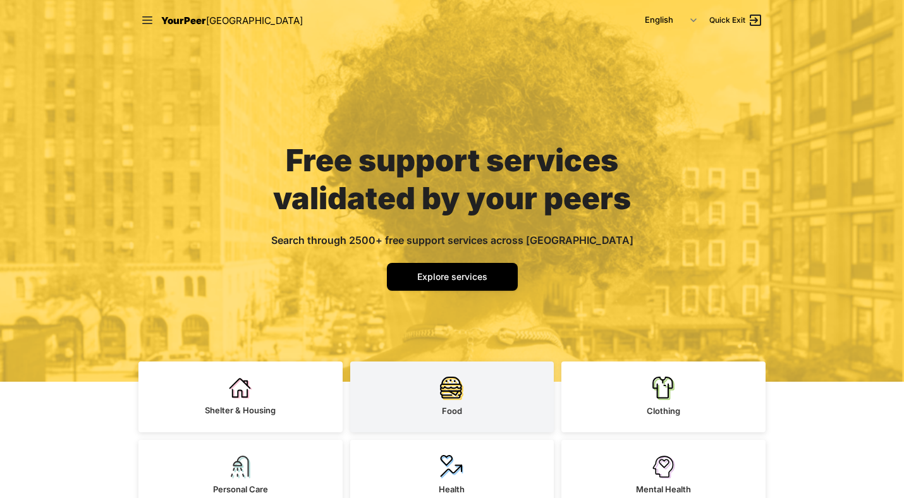
click at [455, 387] on img at bounding box center [451, 388] width 23 height 24
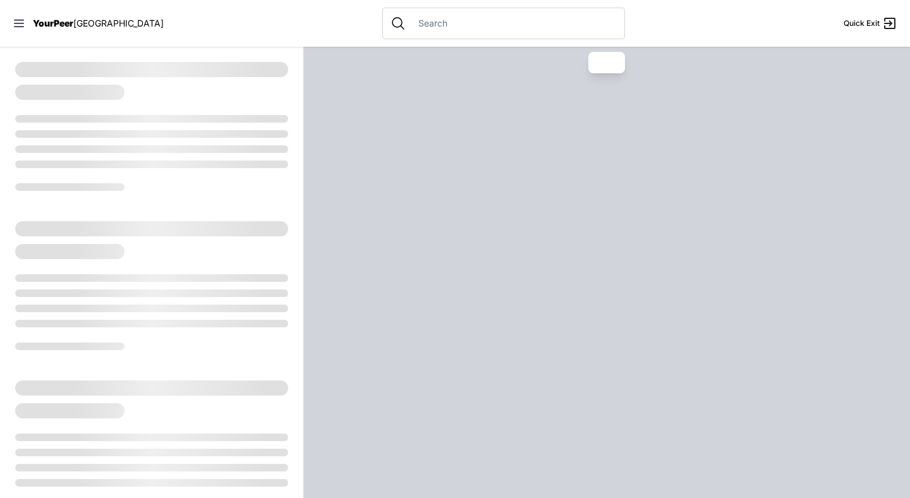
select select "recentlyUpdated"
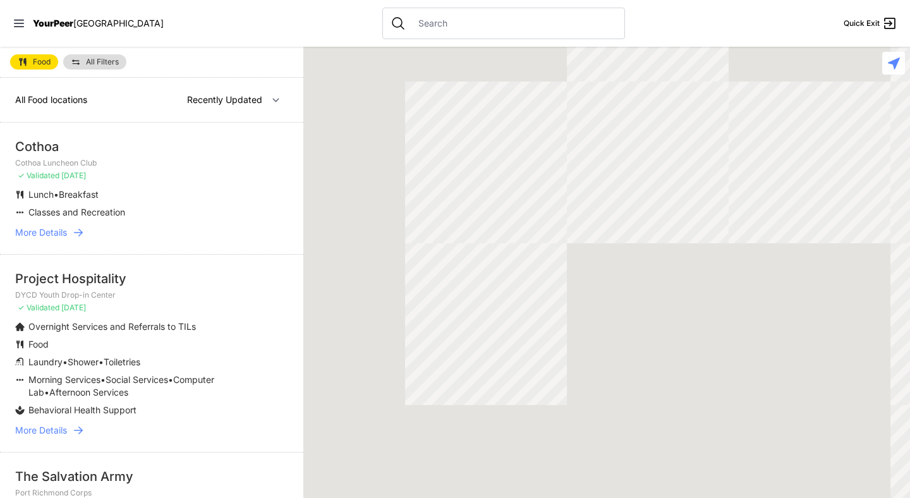
click at [76, 234] on icon at bounding box center [78, 232] width 13 height 13
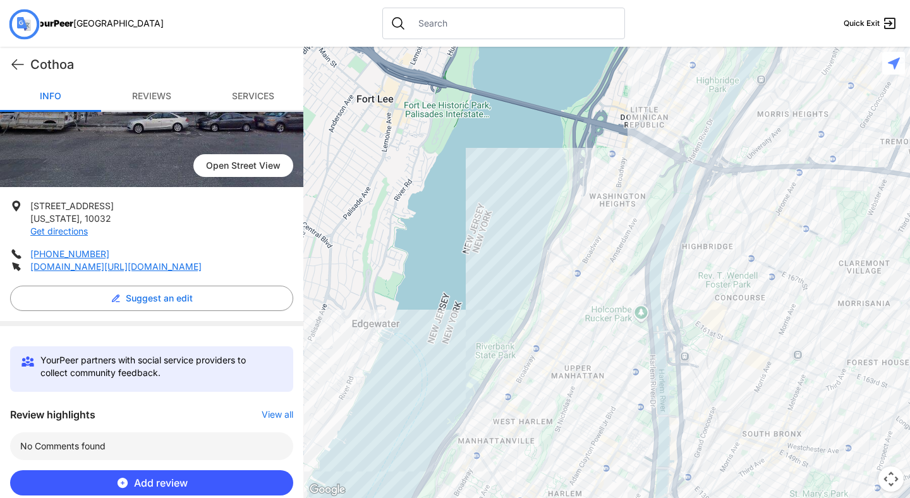
scroll to position [175, 0]
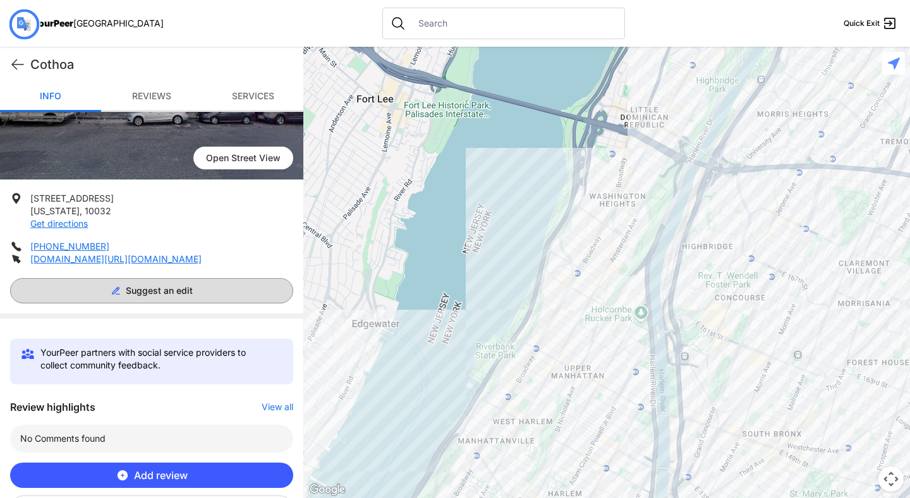
click at [148, 287] on font "Suggest an edit" at bounding box center [159, 290] width 67 height 11
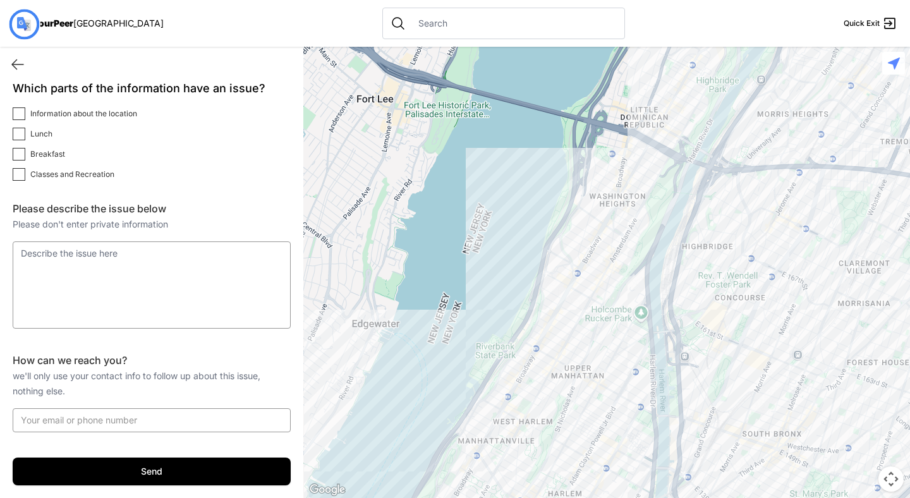
click at [218, 12] on nav "YourPeer [GEOGRAPHIC_DATA] Quick Exit" at bounding box center [455, 23] width 910 height 47
click at [159, 36] on nav "YourPeer [GEOGRAPHIC_DATA] Quick Exit" at bounding box center [455, 23] width 910 height 47
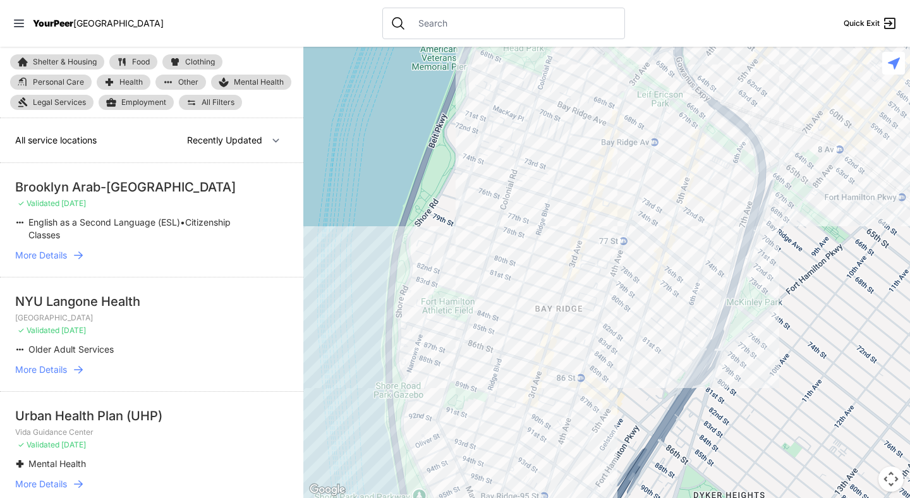
click at [229, 24] on nav "YourPeer [GEOGRAPHIC_DATA] Quick Exit" at bounding box center [455, 23] width 910 height 47
click at [422, 28] on input "text" at bounding box center [514, 23] width 206 height 13
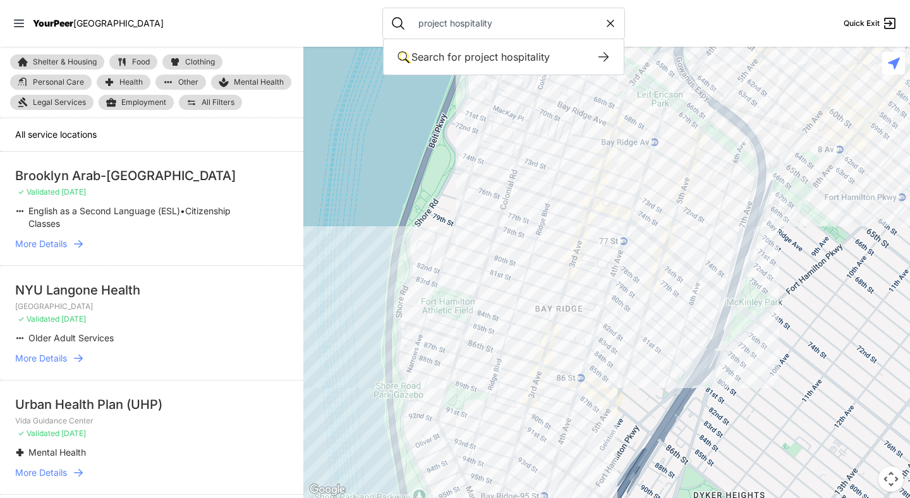
type input "project hospitality"
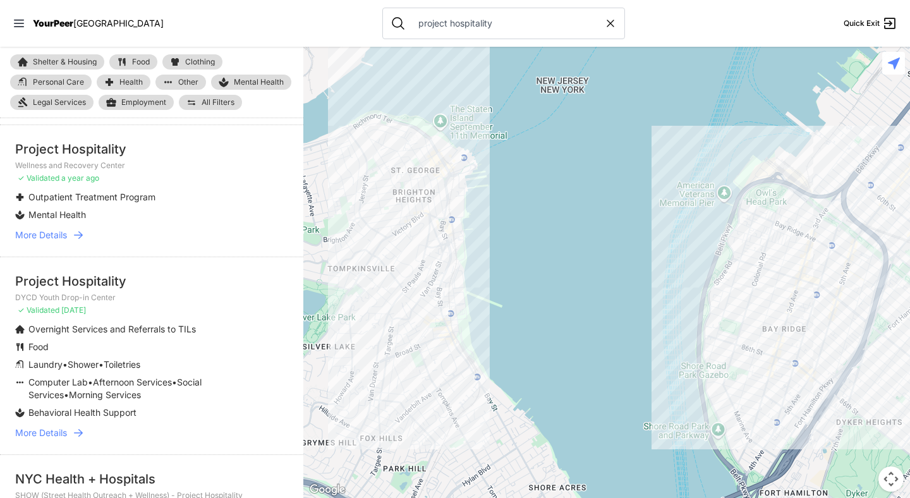
scroll to position [825, 0]
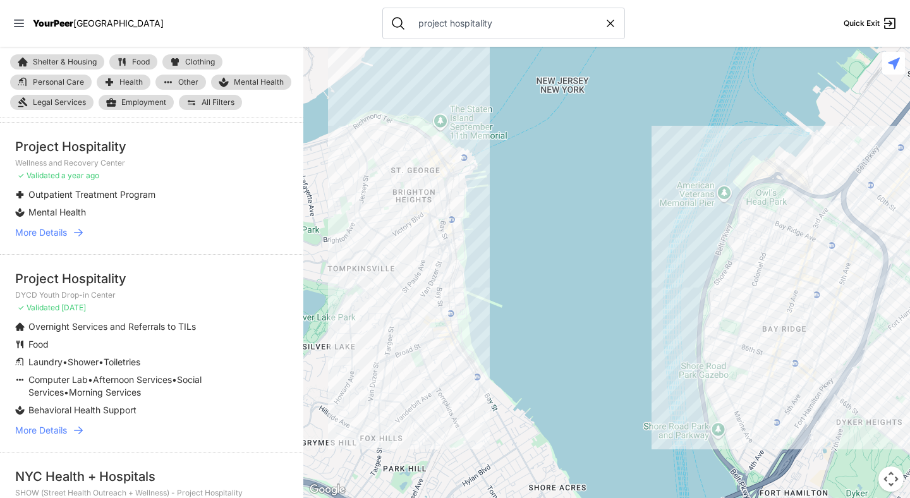
click at [85, 437] on icon at bounding box center [78, 430] width 13 height 13
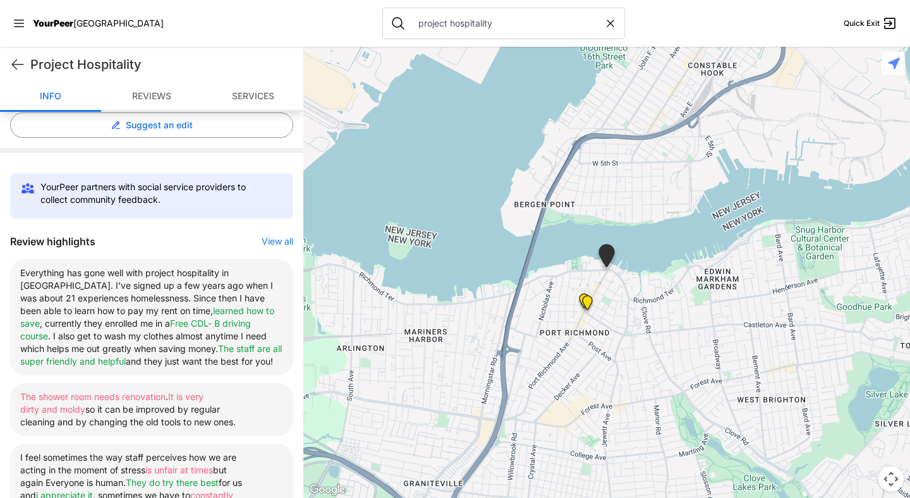
scroll to position [344, 0]
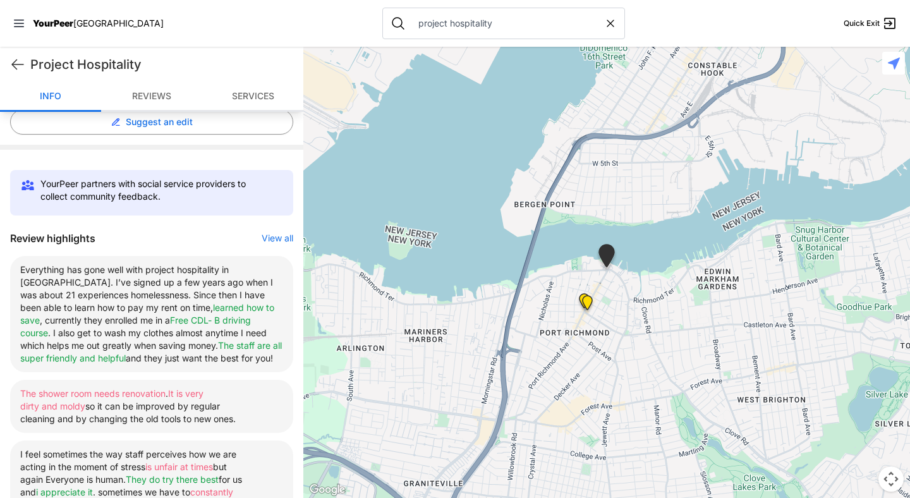
click at [205, 33] on nav "YourPeer NYC project hospitality Quick Exit" at bounding box center [455, 23] width 910 height 47
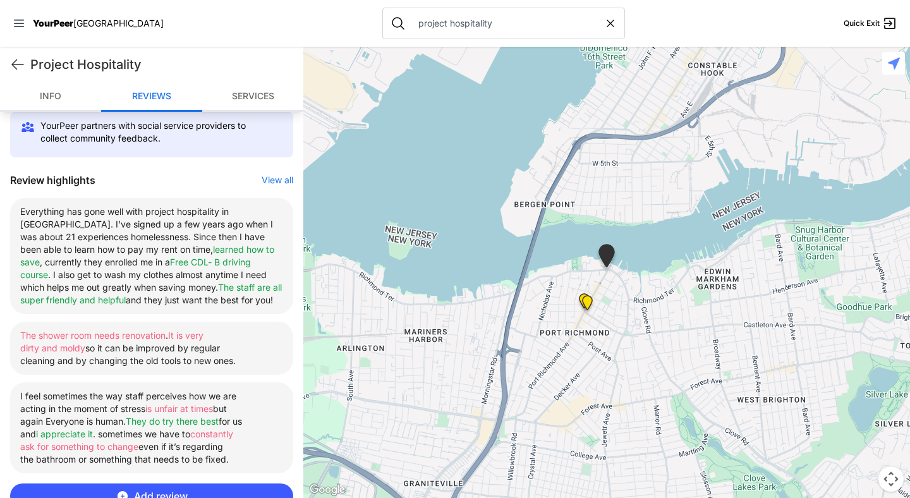
scroll to position [400, 0]
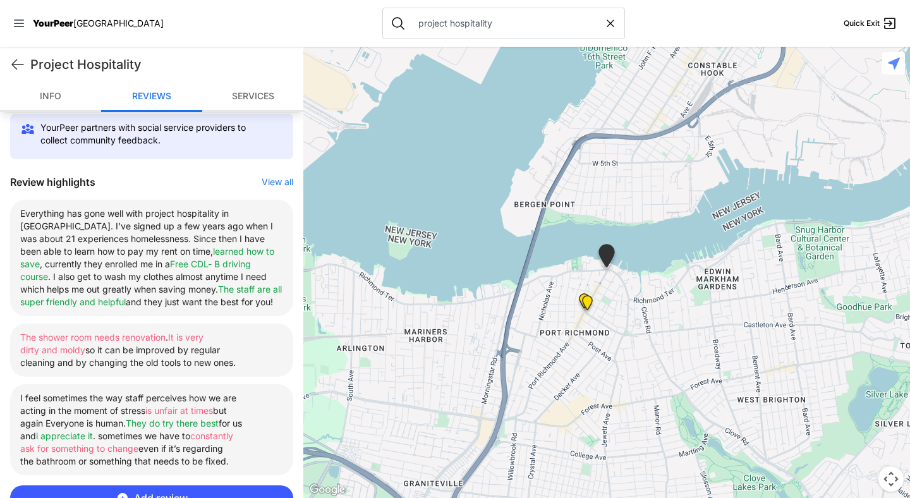
click at [166, 25] on nav "YourPeer NYC project hospitality Quick Exit" at bounding box center [455, 23] width 910 height 47
click at [13, 68] on icon at bounding box center [17, 64] width 15 height 15
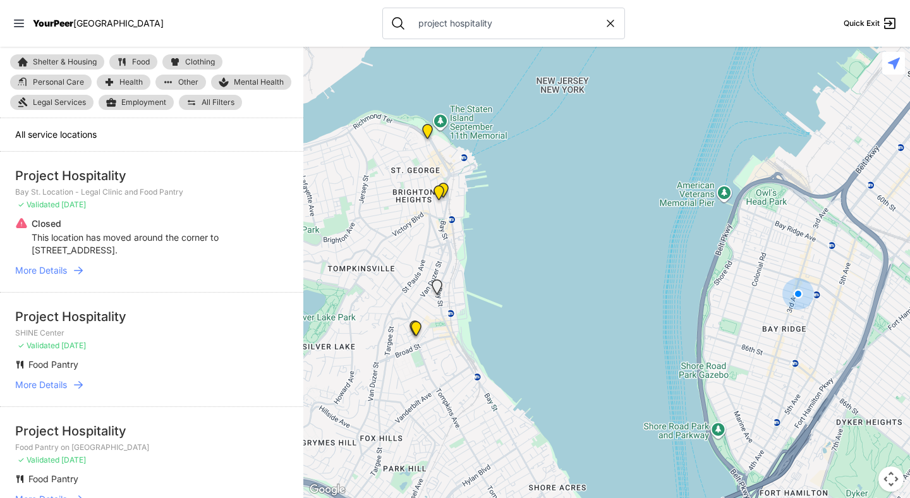
click at [207, 106] on link "All Filters" at bounding box center [210, 102] width 63 height 15
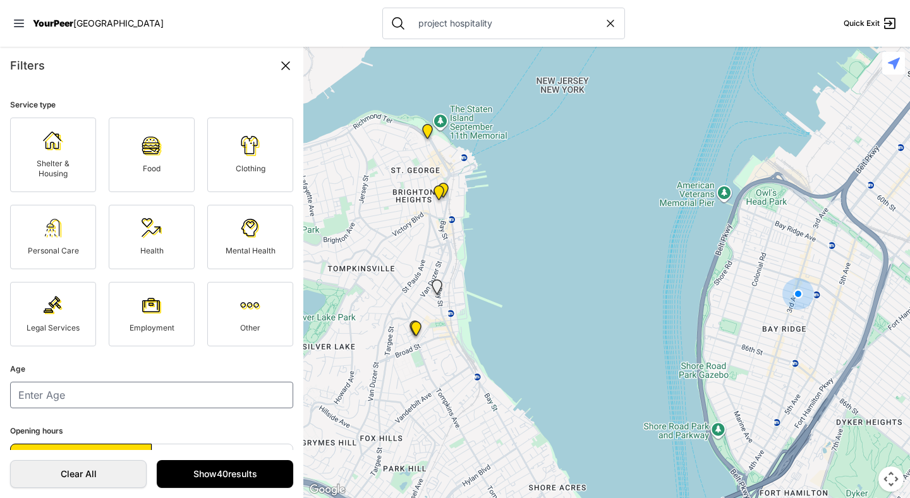
click at [64, 154] on link "Shelter & Housing" at bounding box center [53, 155] width 86 height 75
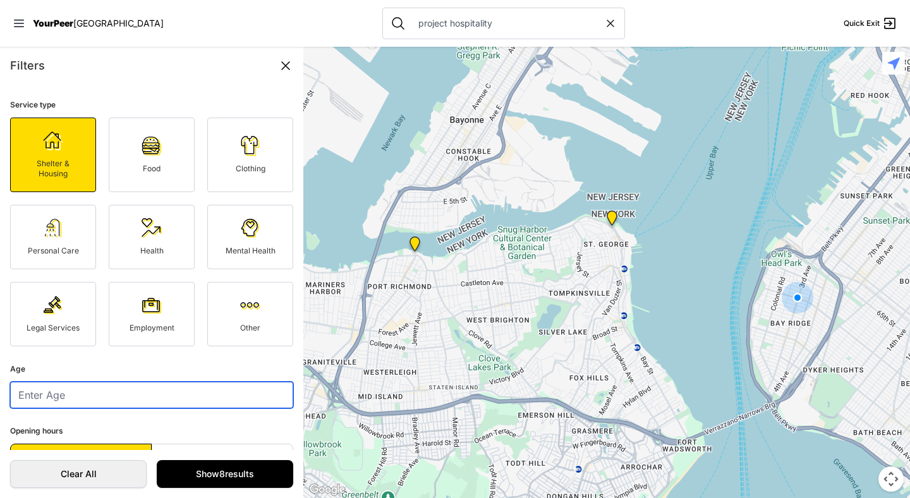
click at [117, 399] on input "number" at bounding box center [151, 395] width 283 height 27
type input "21"
click at [184, 362] on fieldset "Age 21" at bounding box center [151, 384] width 283 height 47
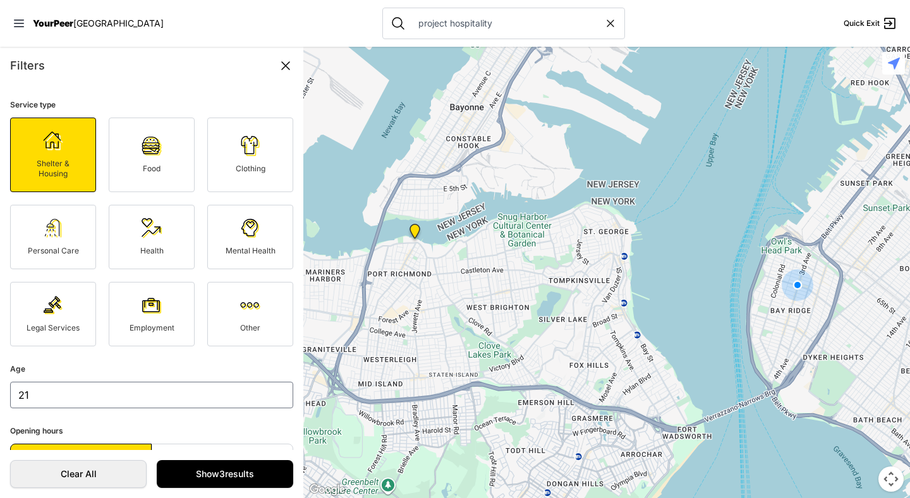
click at [416, 230] on img "DYCD Youth Drop-in Center" at bounding box center [415, 234] width 16 height 20
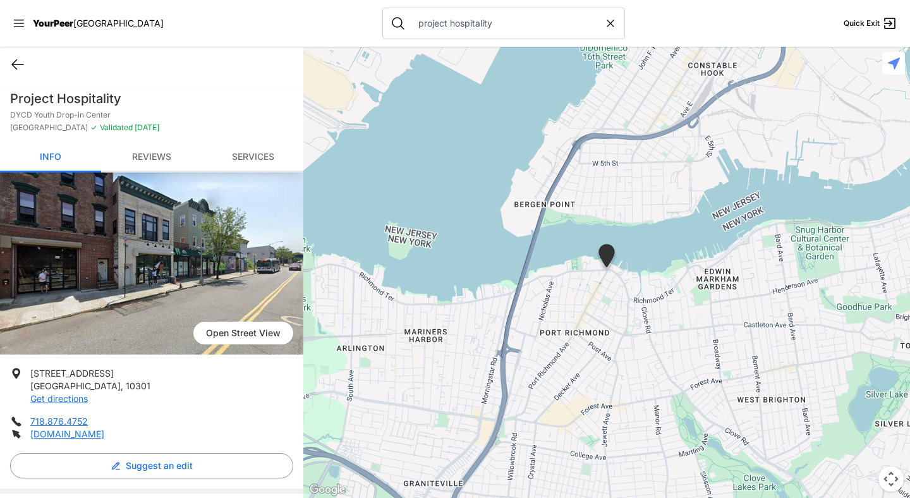
click at [18, 61] on icon at bounding box center [17, 64] width 15 height 15
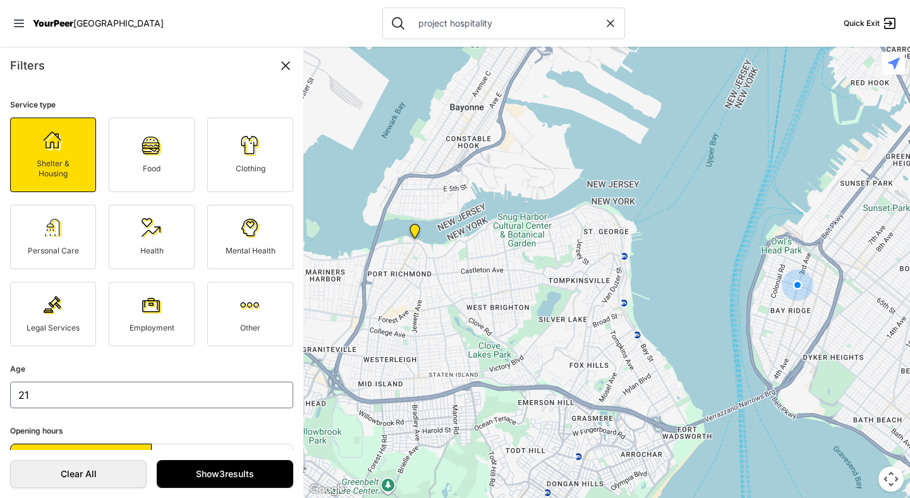
scroll to position [85, 0]
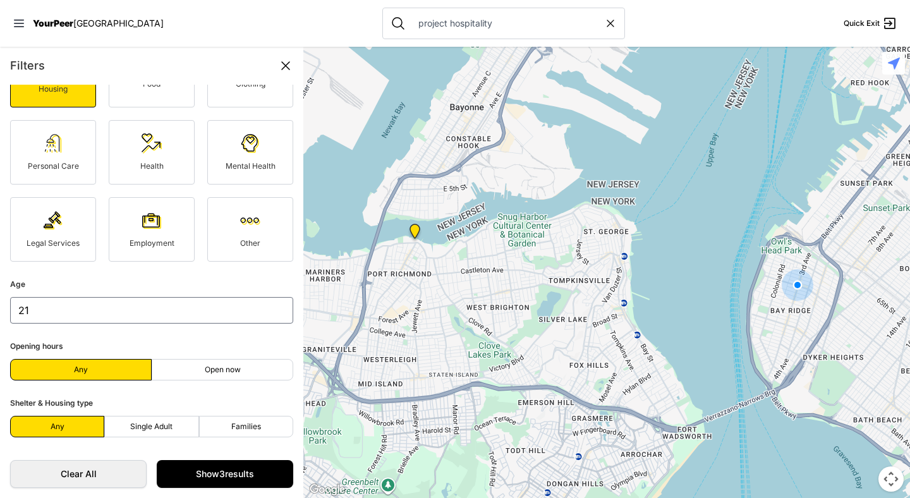
click at [246, 274] on form "Service type Shelter & Housing Food Clothing Personal Care Health Mental Health…" at bounding box center [151, 267] width 303 height 365
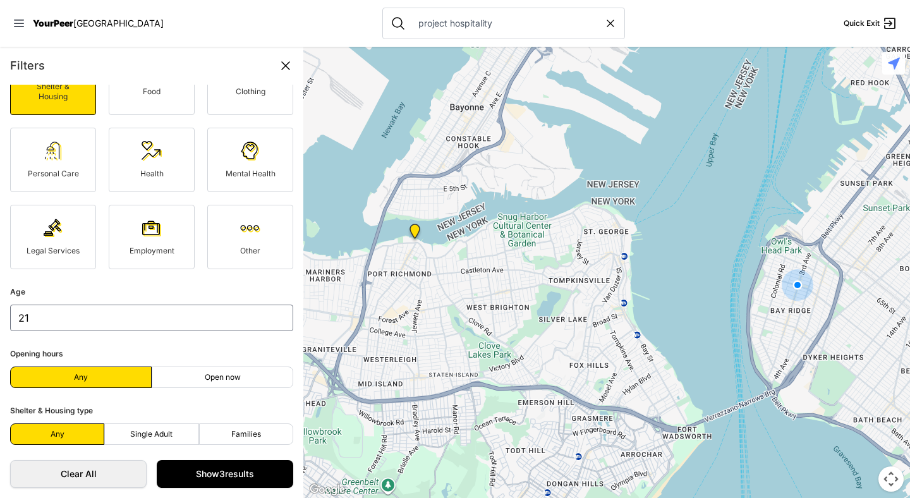
scroll to position [80, 0]
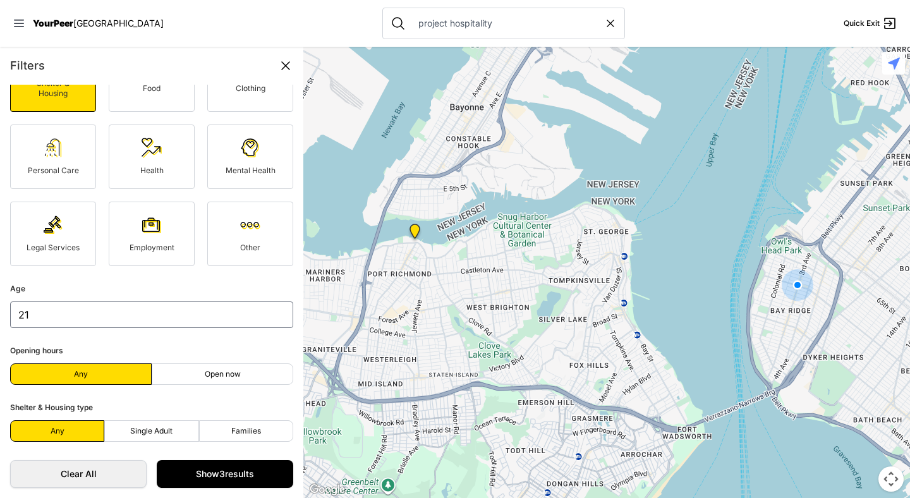
click at [604, 23] on icon at bounding box center [610, 23] width 13 height 13
select select "recentlyUpdated"
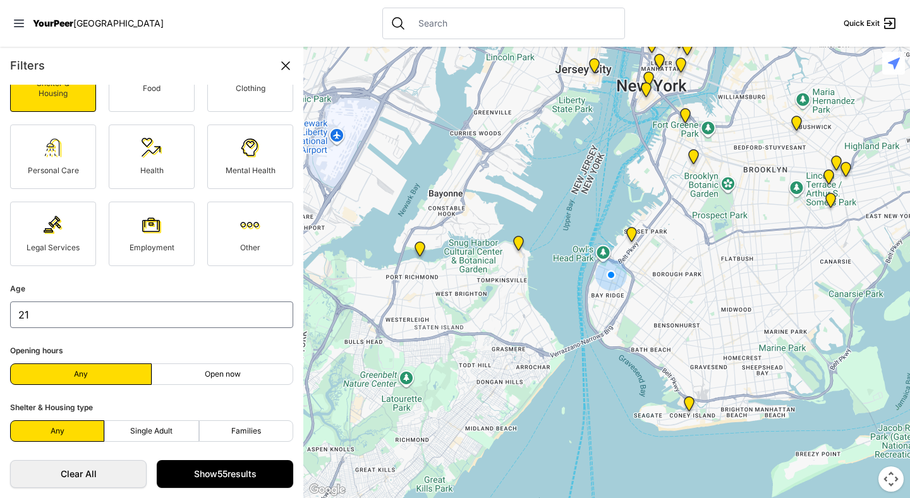
click at [496, 16] on div at bounding box center [503, 24] width 243 height 32
click at [289, 67] on icon at bounding box center [285, 65] width 15 height 15
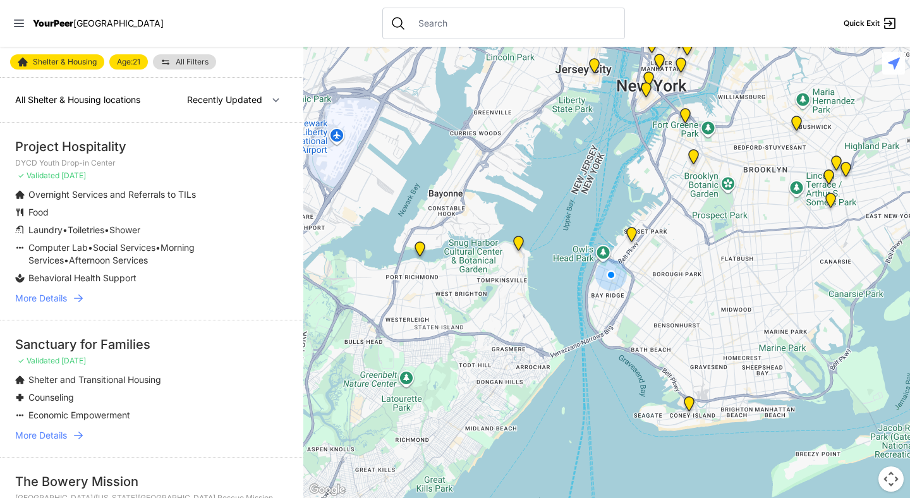
click at [80, 298] on icon at bounding box center [78, 298] width 9 height 8
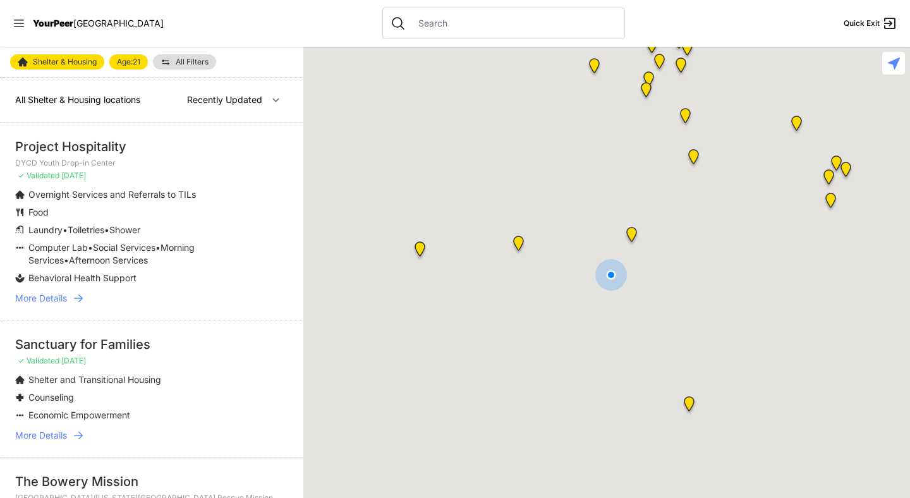
select select "nearby"
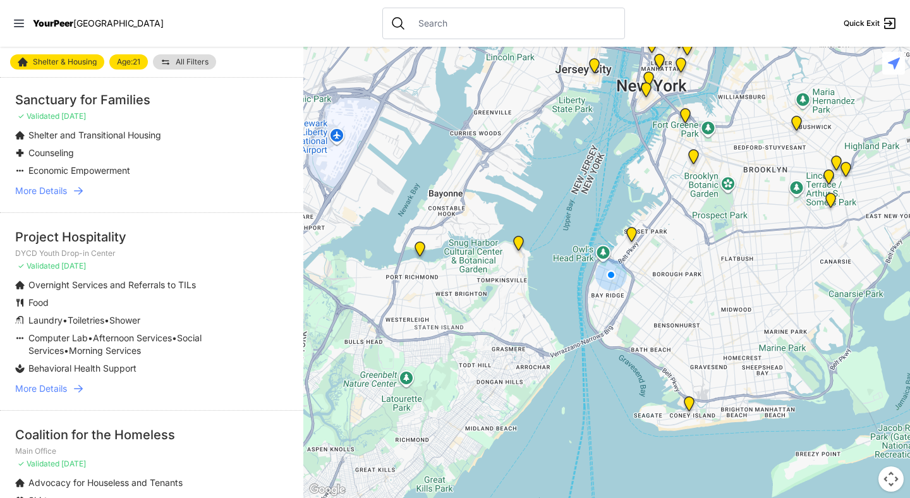
scroll to position [751, 0]
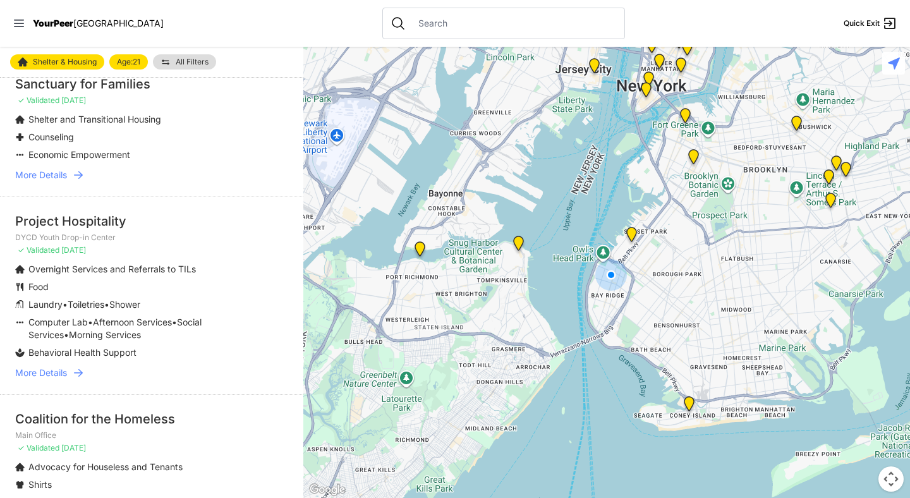
click at [81, 366] on icon at bounding box center [78, 372] width 13 height 13
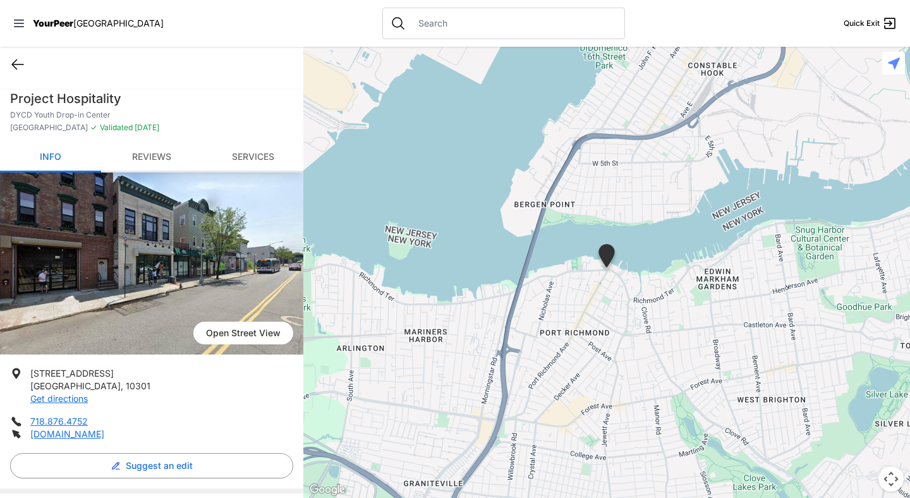
click at [21, 64] on icon at bounding box center [17, 64] width 15 height 15
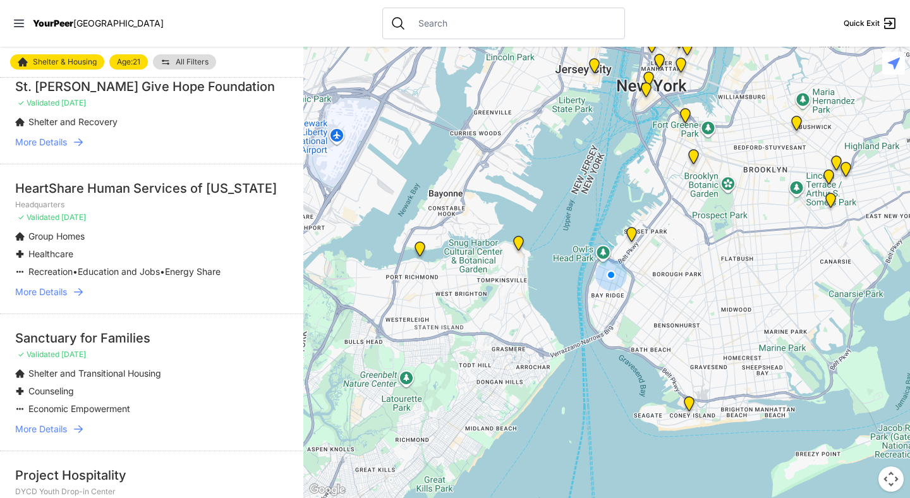
scroll to position [497, 0]
click at [425, 32] on div at bounding box center [503, 24] width 243 height 32
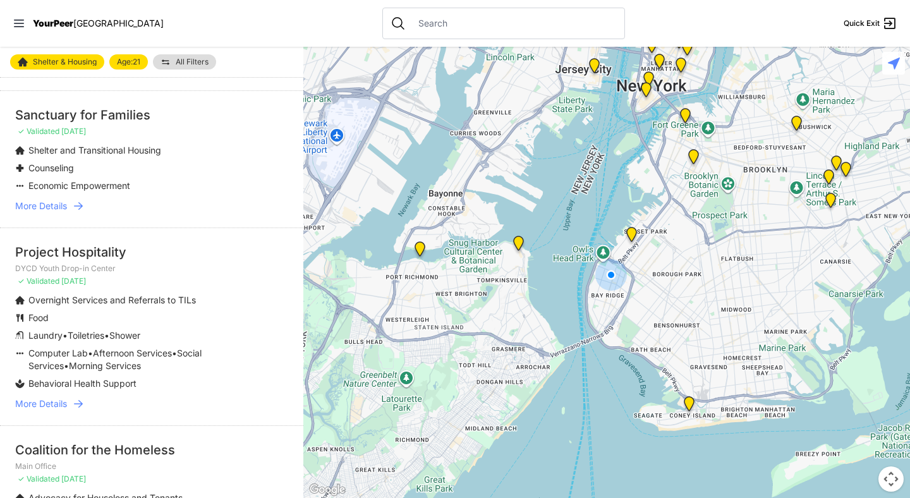
scroll to position [723, 0]
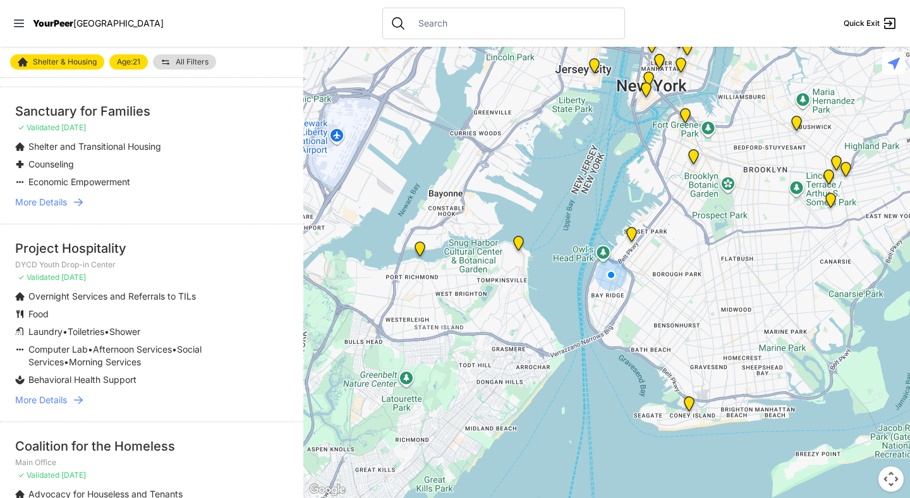
click at [84, 394] on icon at bounding box center [78, 400] width 13 height 13
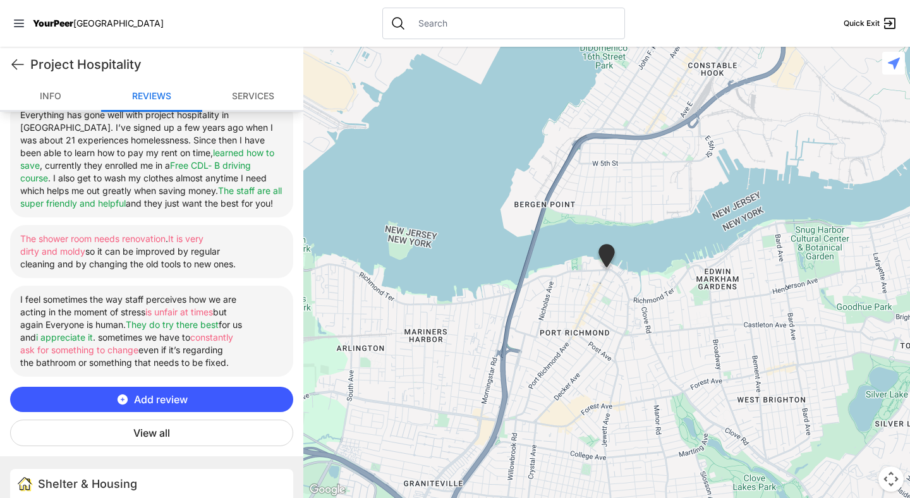
scroll to position [540, 0]
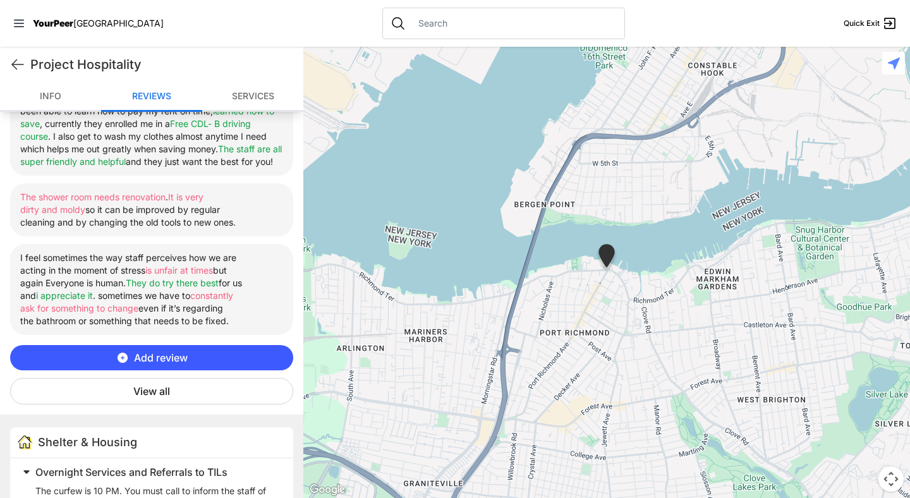
click at [191, 402] on button "View all" at bounding box center [151, 391] width 283 height 27
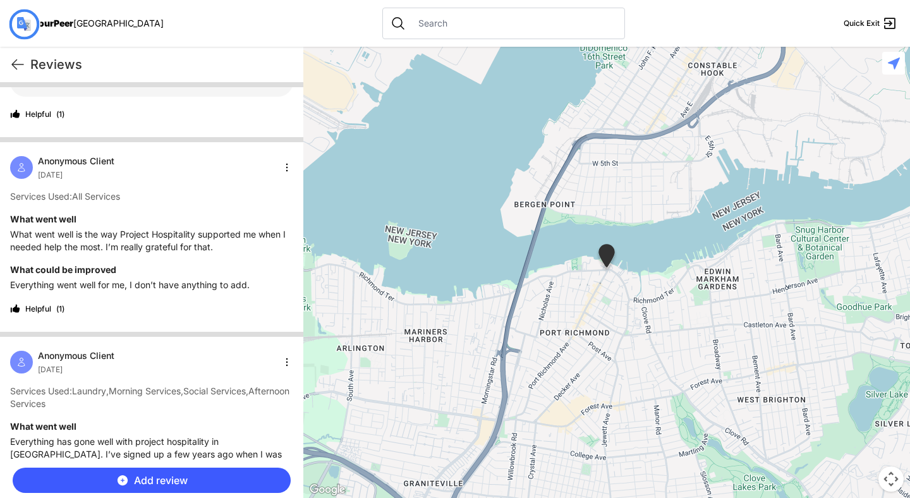
scroll to position [0, 0]
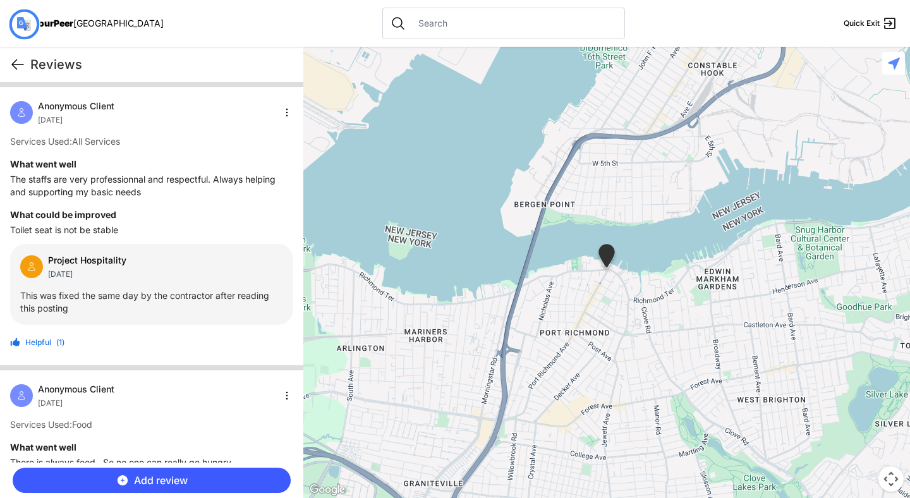
click at [20, 69] on icon at bounding box center [17, 64] width 15 height 15
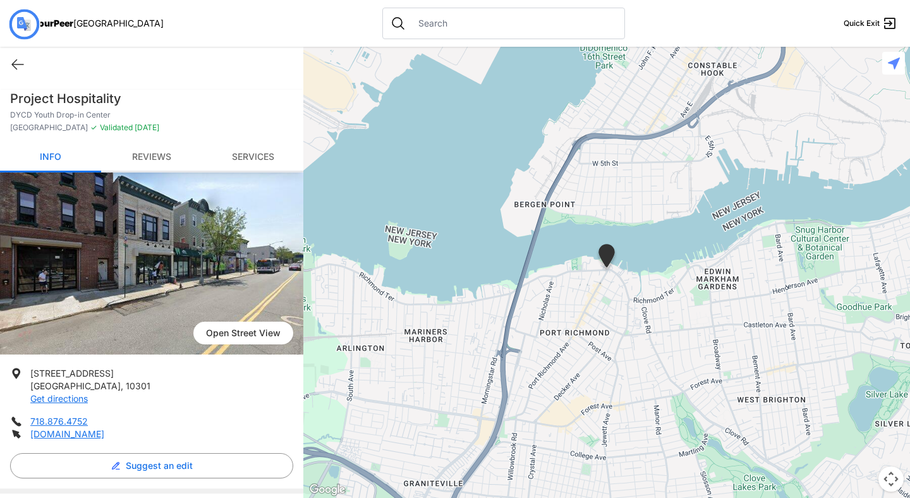
click at [270, 17] on nav "YourPeer [GEOGRAPHIC_DATA] Quick Exit" at bounding box center [455, 23] width 910 height 47
click at [643, 11] on nav "YourPeer [GEOGRAPHIC_DATA] Quick Exit" at bounding box center [455, 23] width 910 height 47
click at [250, 41] on nav "YourPeer [GEOGRAPHIC_DATA] Quick Exit" at bounding box center [455, 23] width 910 height 47
